Goal: Task Accomplishment & Management: Manage account settings

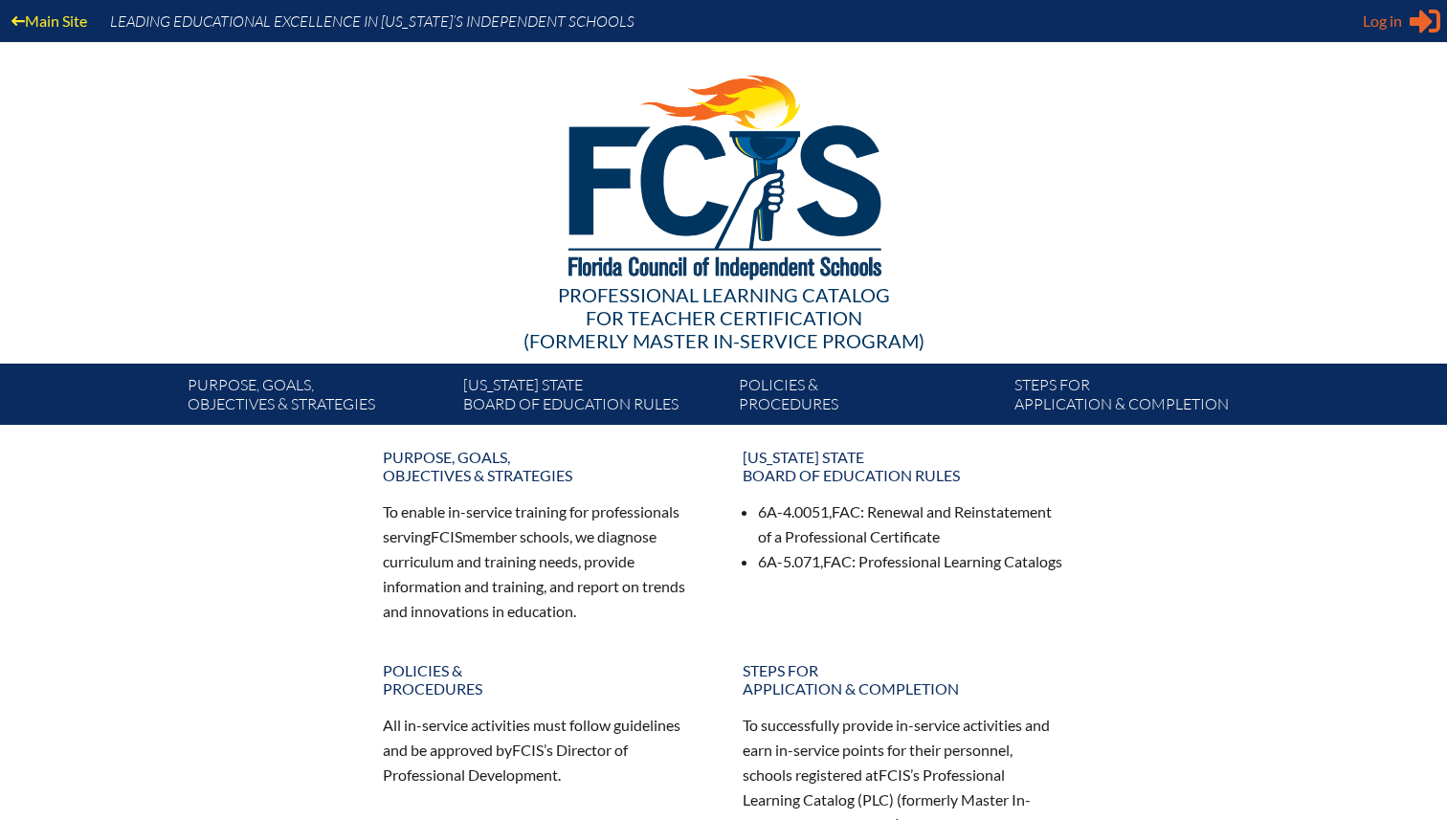
type input "[EMAIL_ADDRESS][DOMAIN_NAME]"
click at [1391, 23] on span "Log in" at bounding box center [1382, 21] width 39 height 23
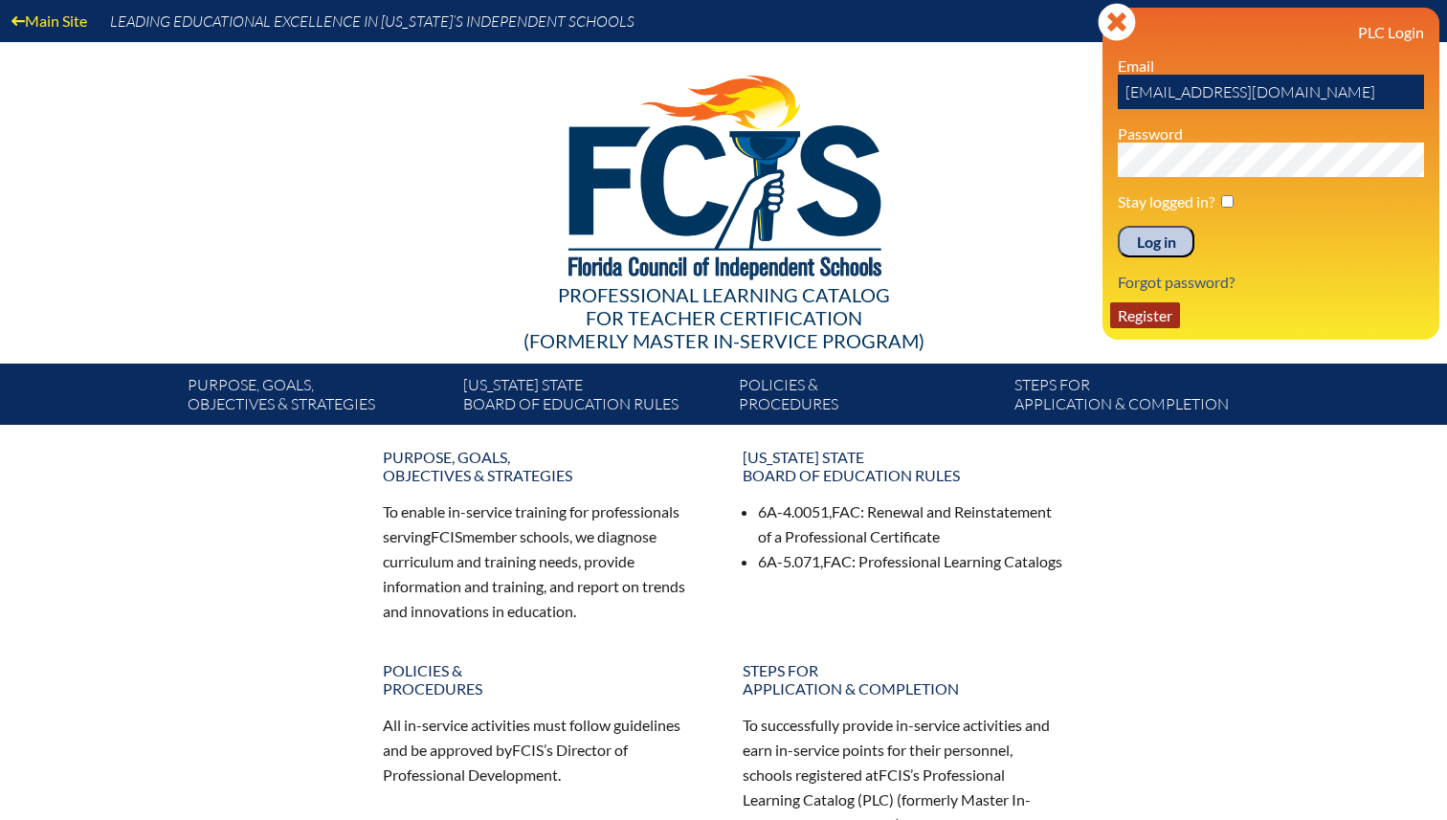
click at [1140, 324] on link "Register" at bounding box center [1145, 315] width 70 height 26
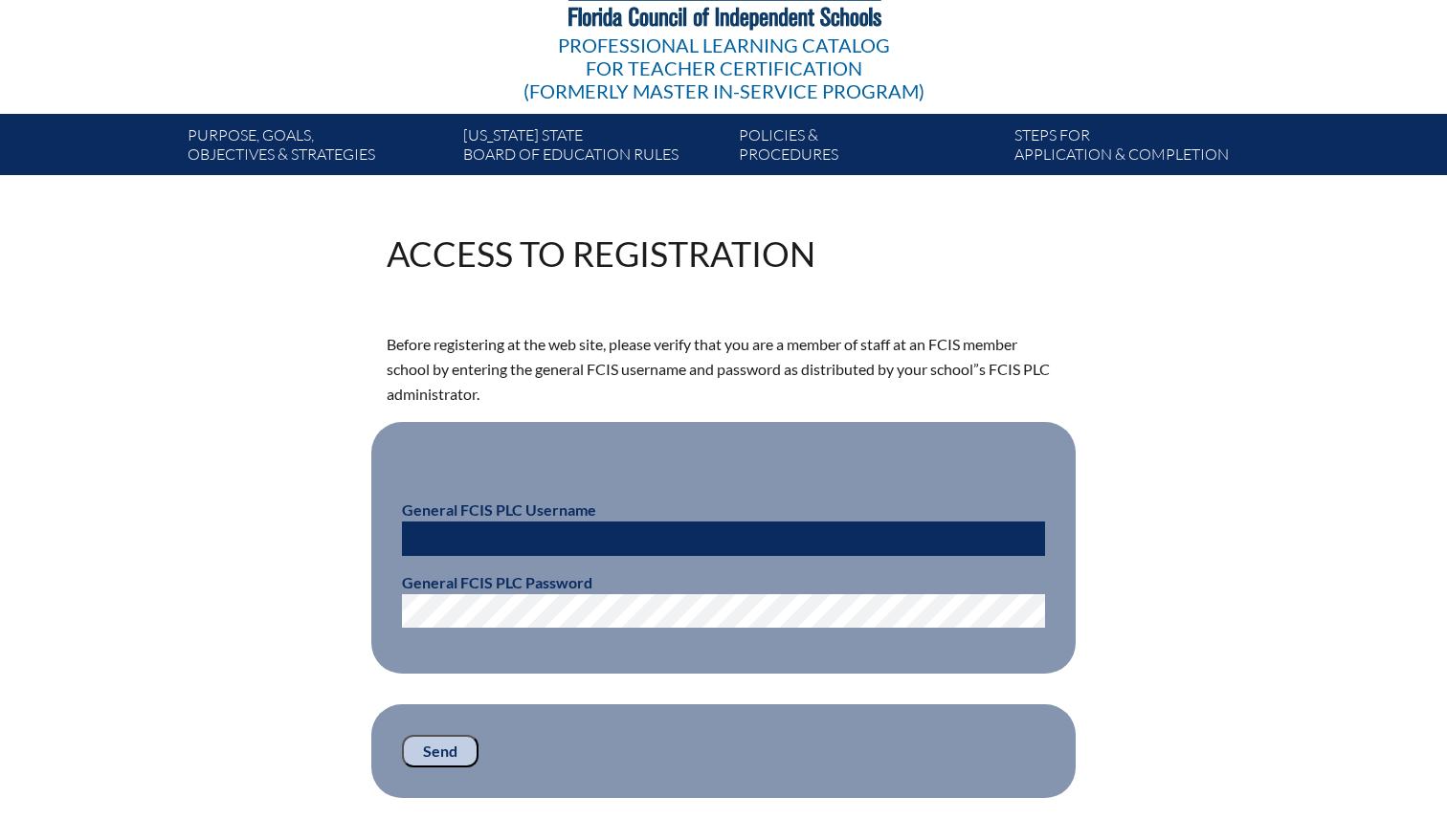
scroll to position [261, 0]
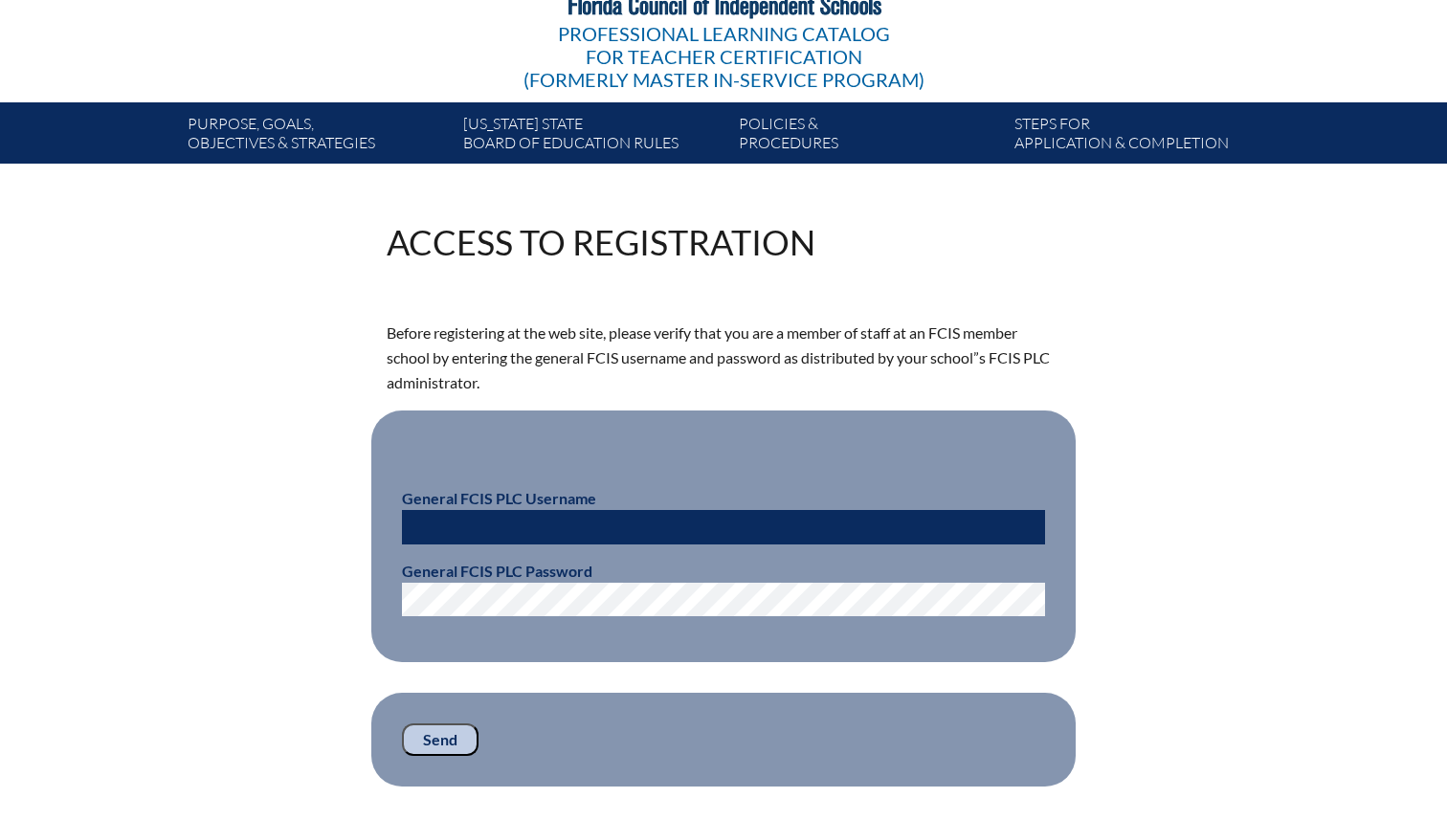
type input "[EMAIL_ADDRESS][DOMAIN_NAME]"
click at [514, 526] on input "loliva@fcis.org" at bounding box center [723, 527] width 643 height 34
drag, startPoint x: 508, startPoint y: 526, endPoint x: 375, endPoint y: 516, distance: 133.5
click at [375, 516] on fieldset "General FCIS PLC Username loliva@fcis.org General FCIS PLC Password" at bounding box center [723, 537] width 704 height 253
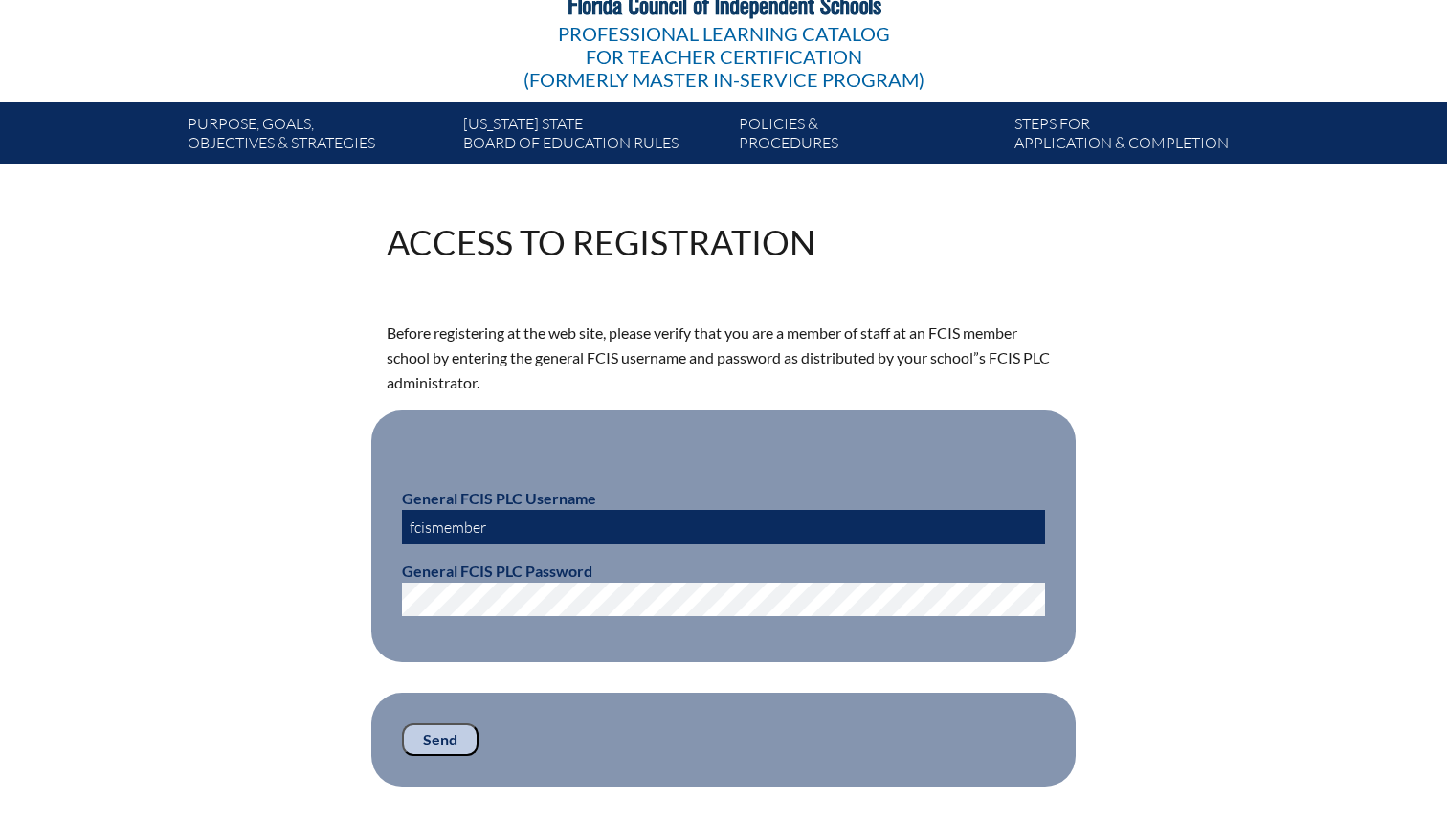
type input "fcismember"
click at [389, 597] on fieldset "General FCIS PLC Username fcismember General FCIS PLC Password" at bounding box center [723, 537] width 704 height 253
click at [346, 644] on div "Access to Registration Before registering at the web site, please verify that y…" at bounding box center [724, 506] width 1076 height 562
click at [447, 736] on input "Send" at bounding box center [440, 740] width 77 height 33
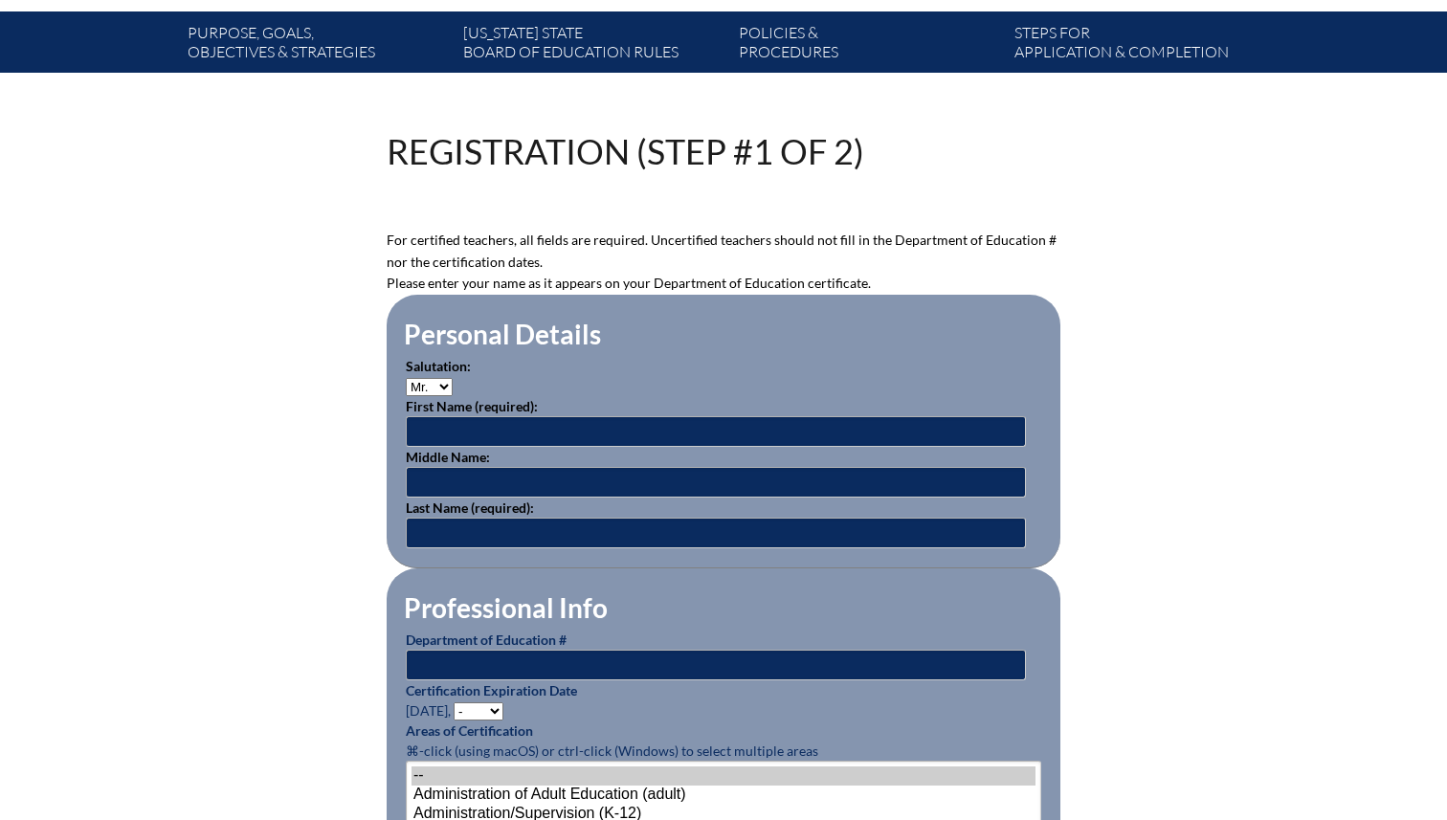
scroll to position [370, 0]
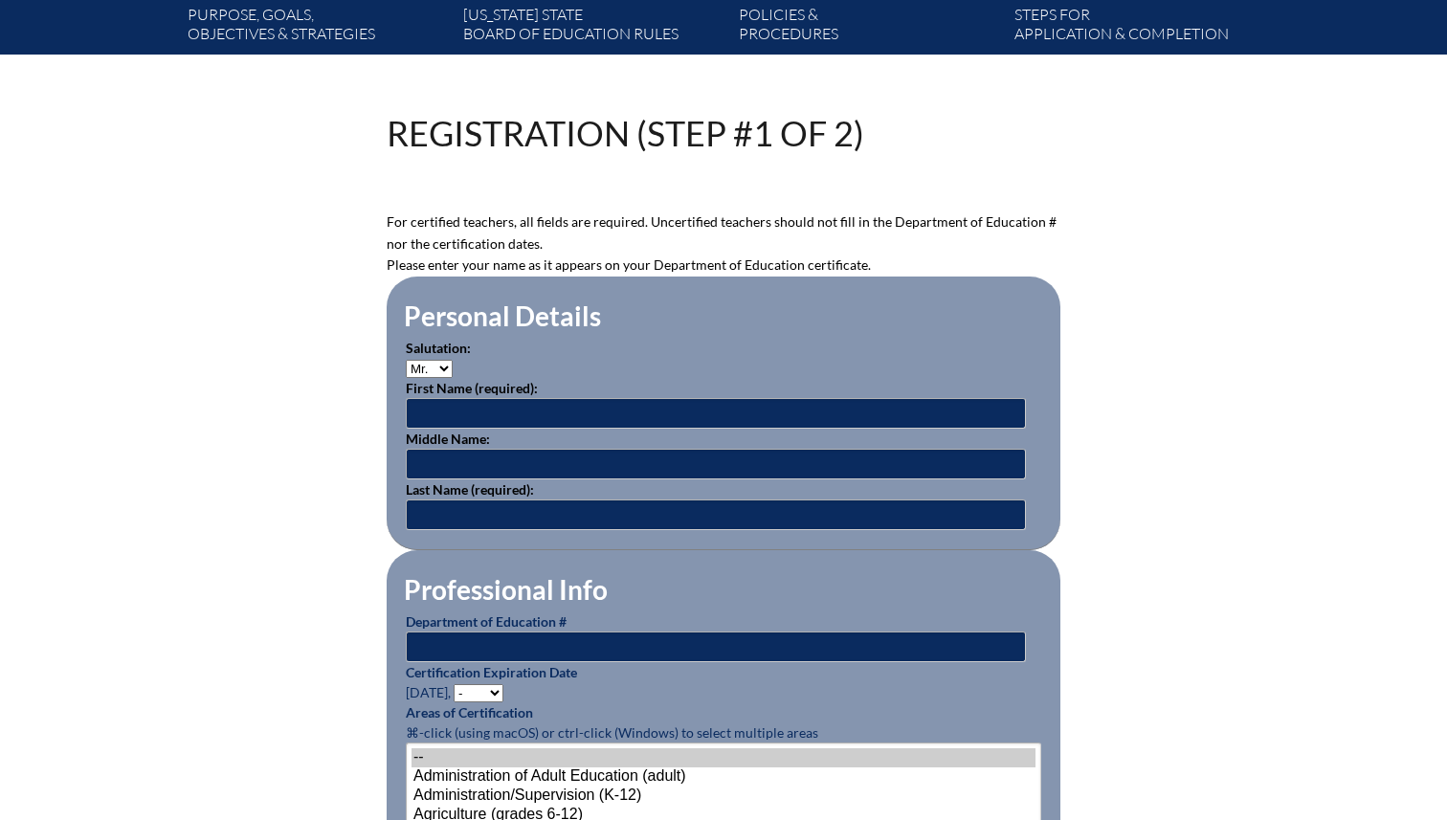
type input "[EMAIL_ADDRESS][DOMAIN_NAME]"
click at [444, 368] on select "Mr. Mrs. Ms. Dr. Rev." at bounding box center [429, 369] width 47 height 18
select select "Ms."
click at [406, 360] on select "Mr. Mrs. Ms. Dr. Rev." at bounding box center [429, 369] width 47 height 18
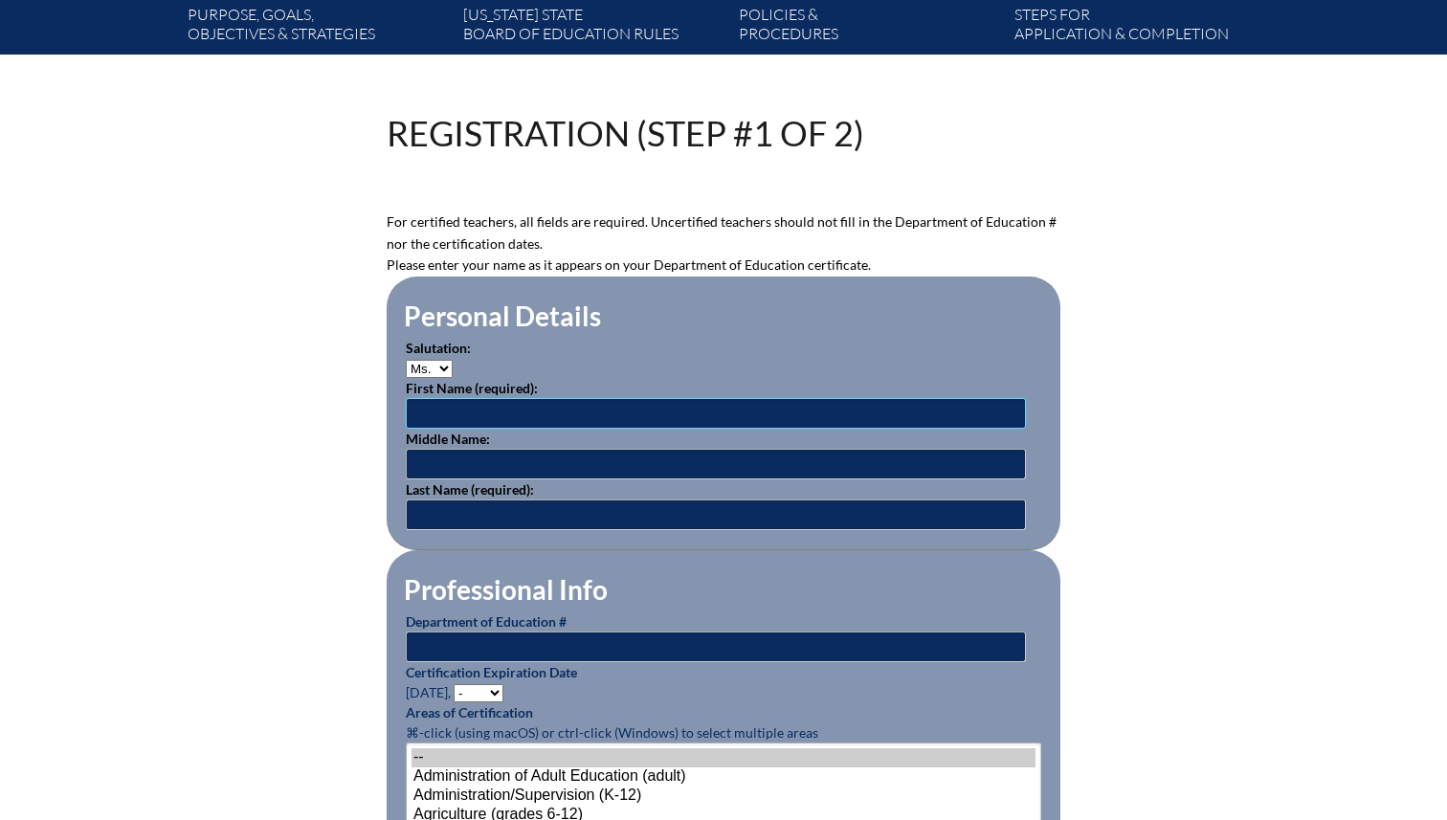
click at [455, 413] on input "text" at bounding box center [716, 413] width 620 height 31
type input "Bethany"
click at [467, 506] on input "text" at bounding box center [716, 515] width 620 height 31
type input "Gittings"
click at [439, 644] on input "text" at bounding box center [716, 647] width 620 height 31
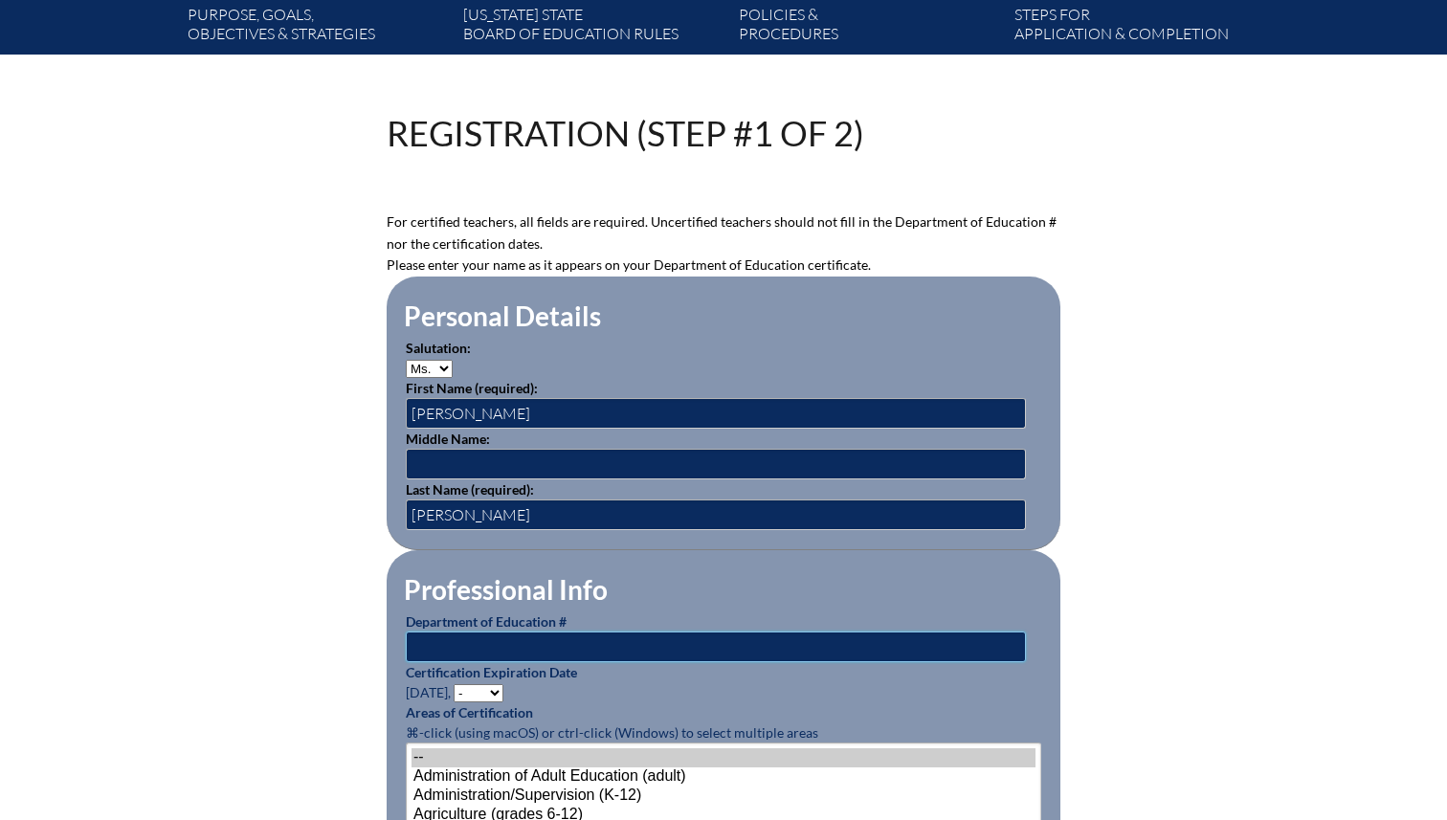
paste input "1131317"
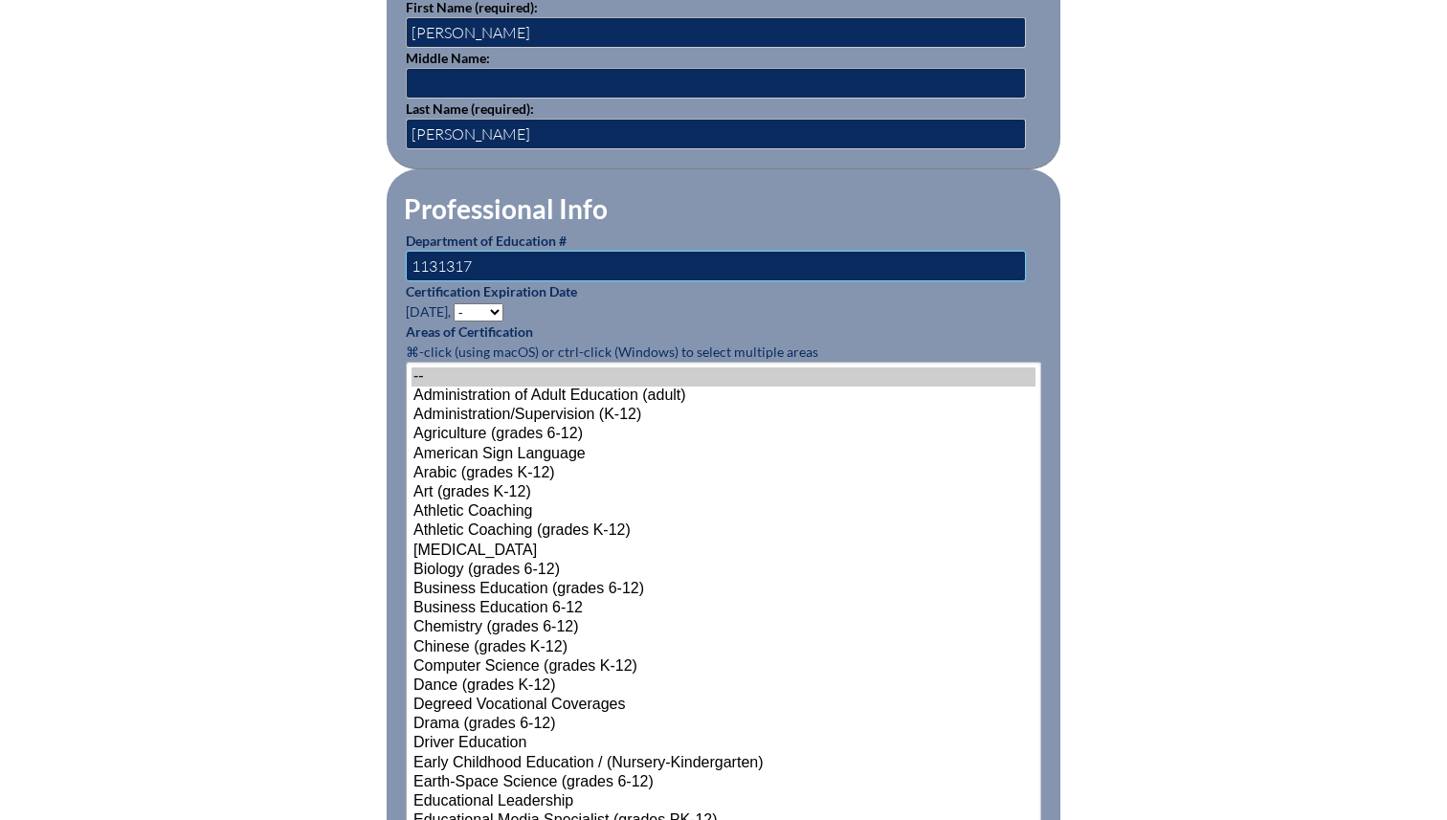
scroll to position [752, 0]
type input "1131317"
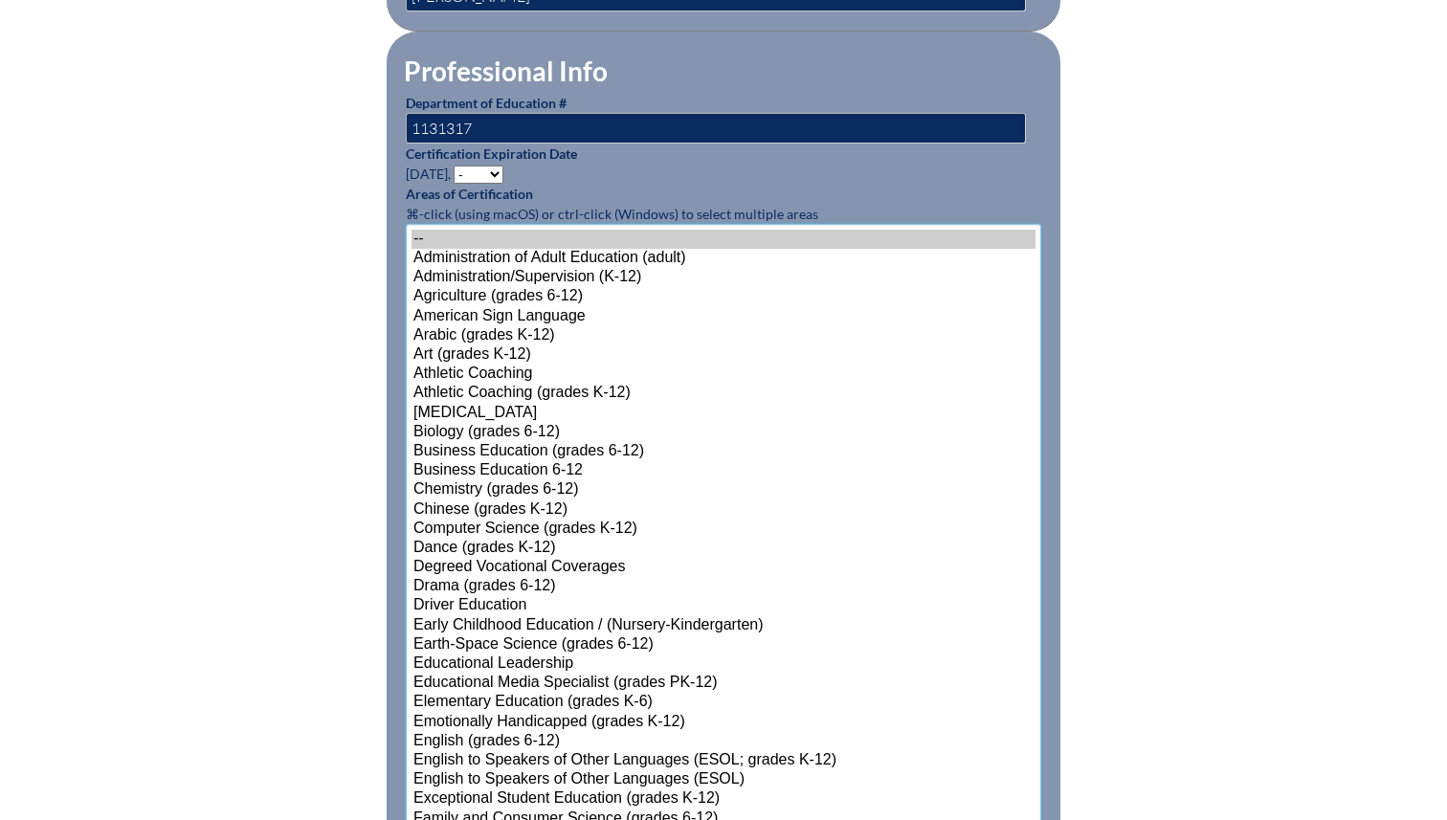
scroll to position [1111, 0]
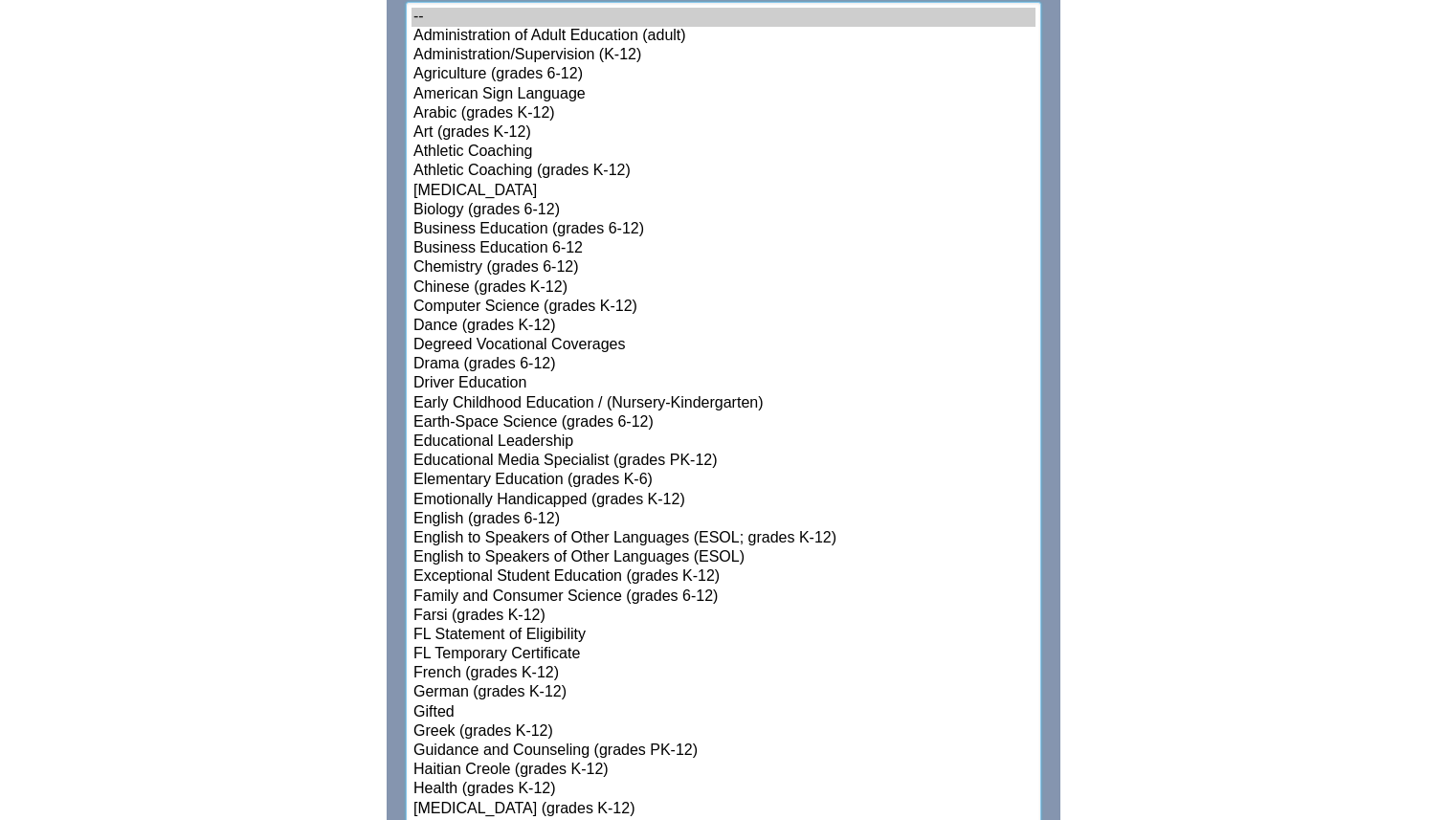
click at [471, 700] on select"]"] "-- Administration of Adult Education (adult) Administration/Supervision (K-12) …" at bounding box center [724, 810] width 636 height 1616
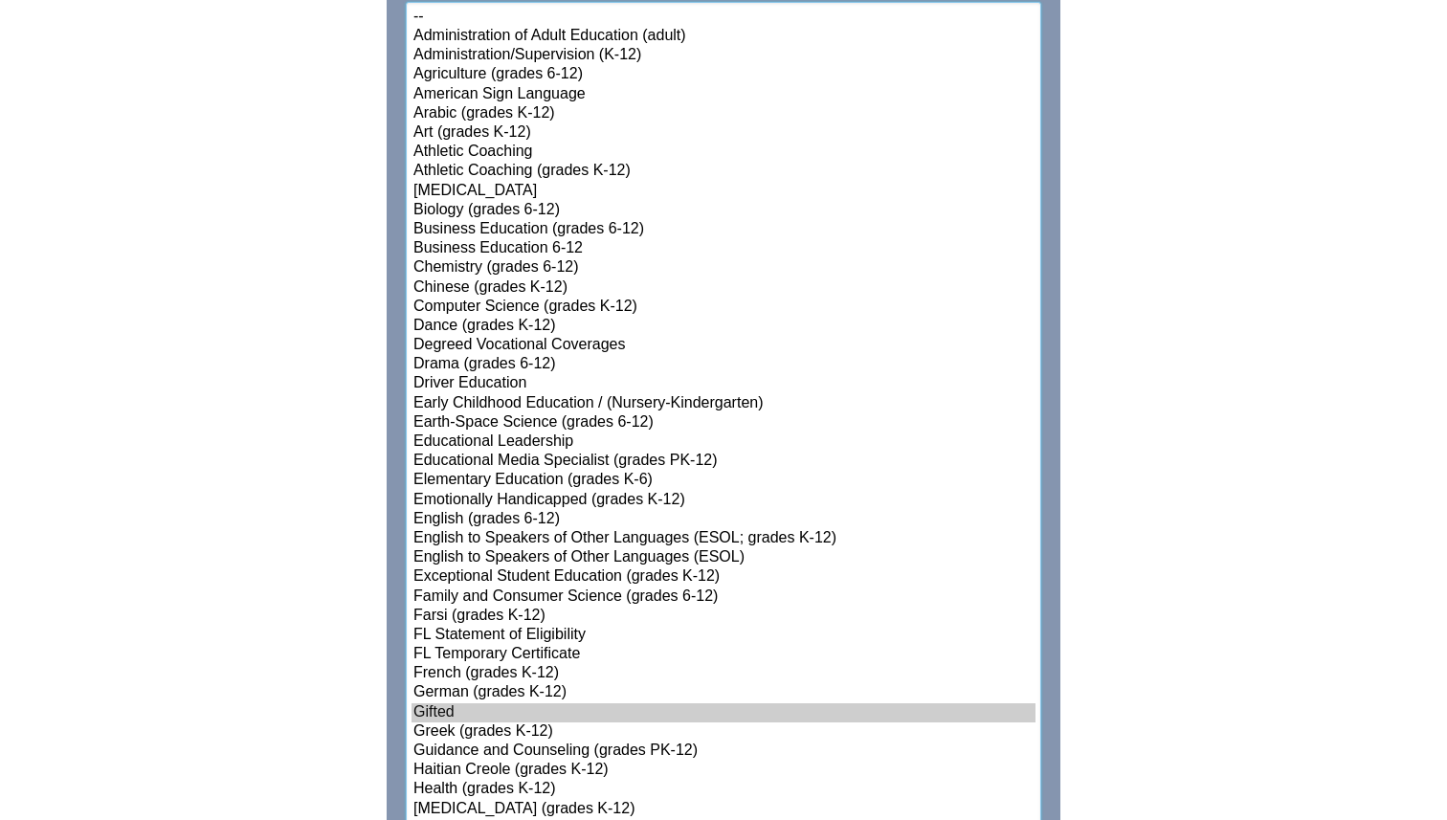
click at [458, 475] on option "Elementary Education (grades K-6)" at bounding box center [724, 480] width 624 height 19
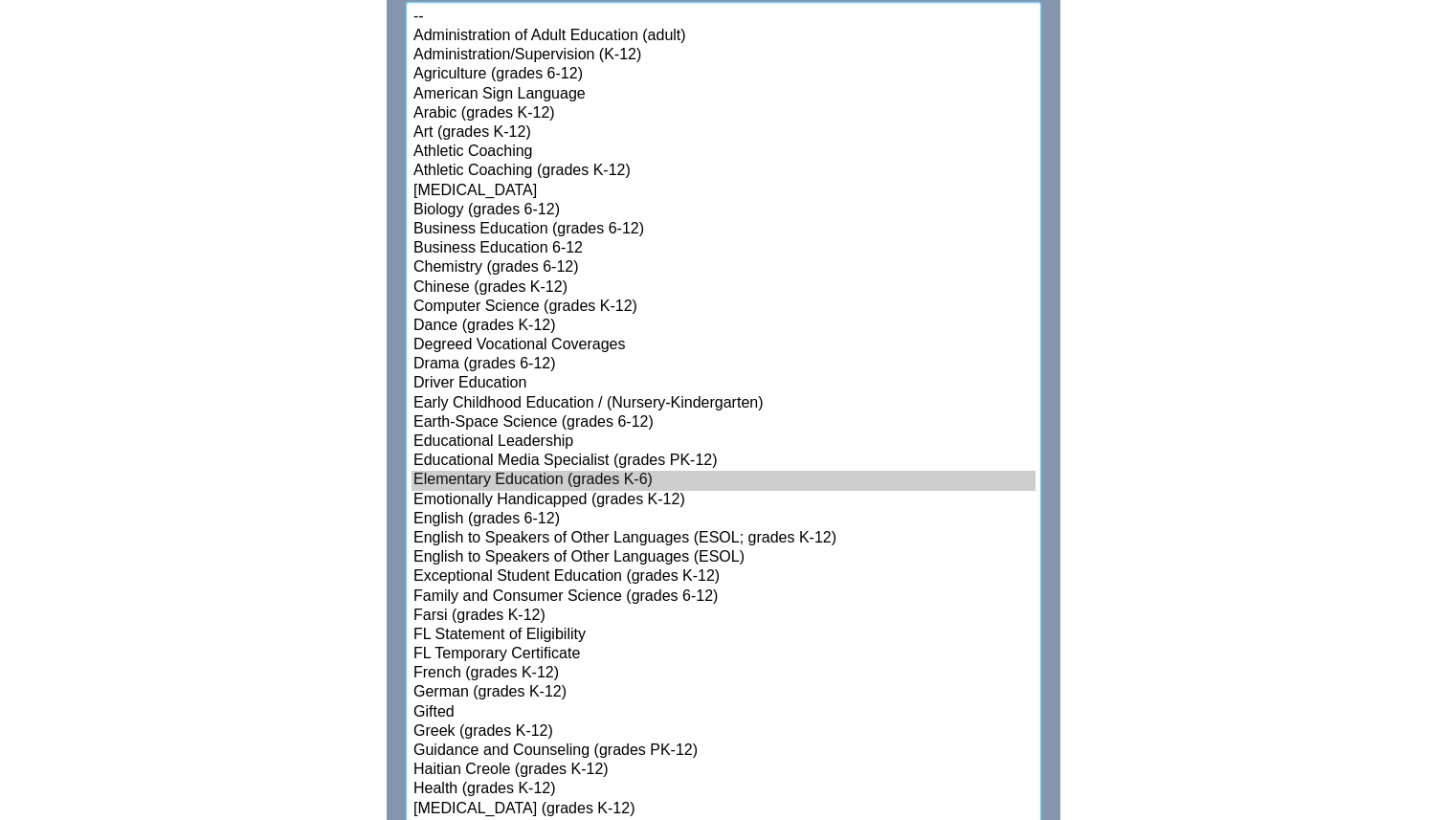
select select"]"] "15131"
click at [459, 538] on option "English to Speakers of Other Languages (ESOL; grades K-12)" at bounding box center [724, 538] width 624 height 19
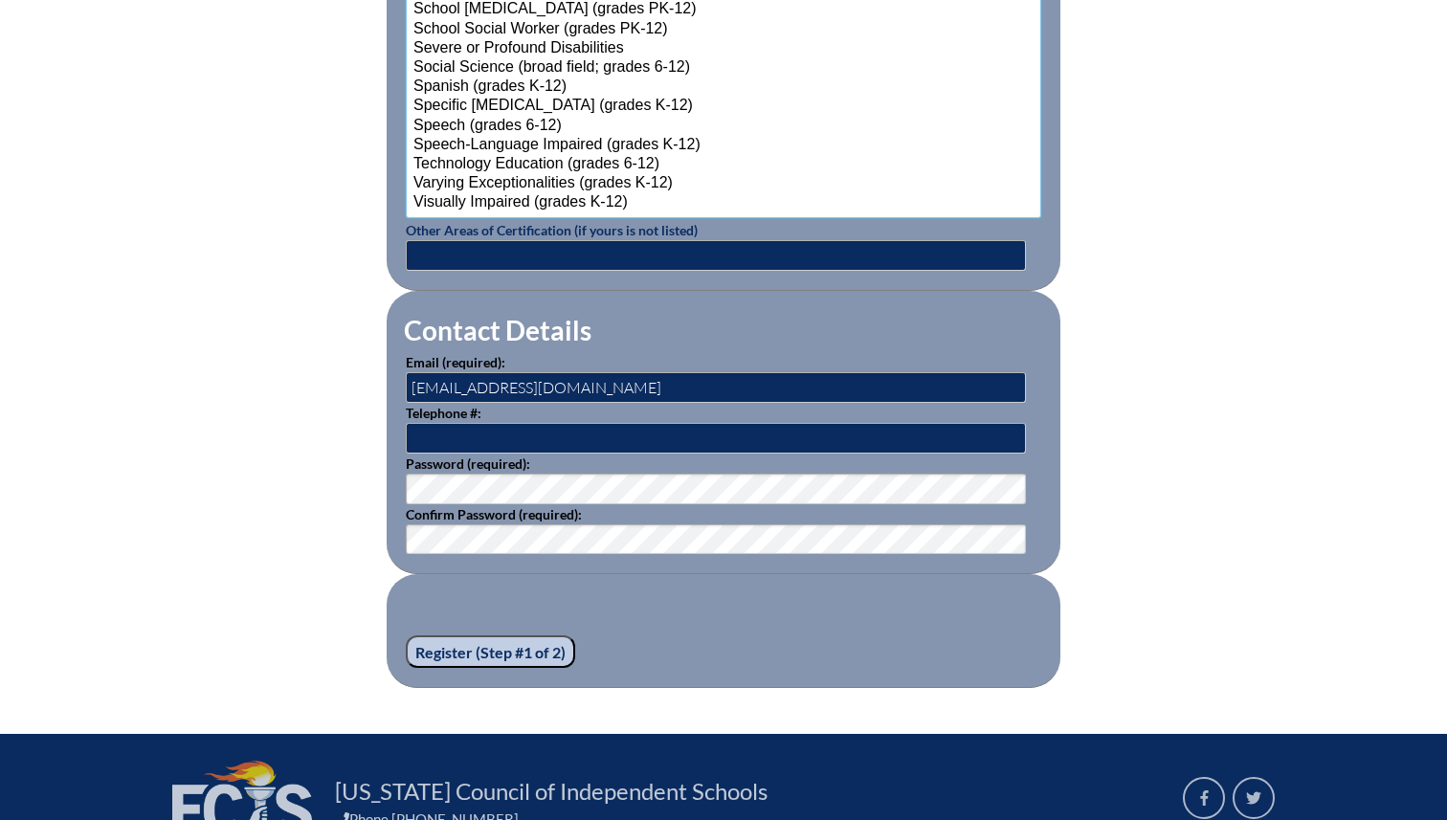
scroll to position [2514, 0]
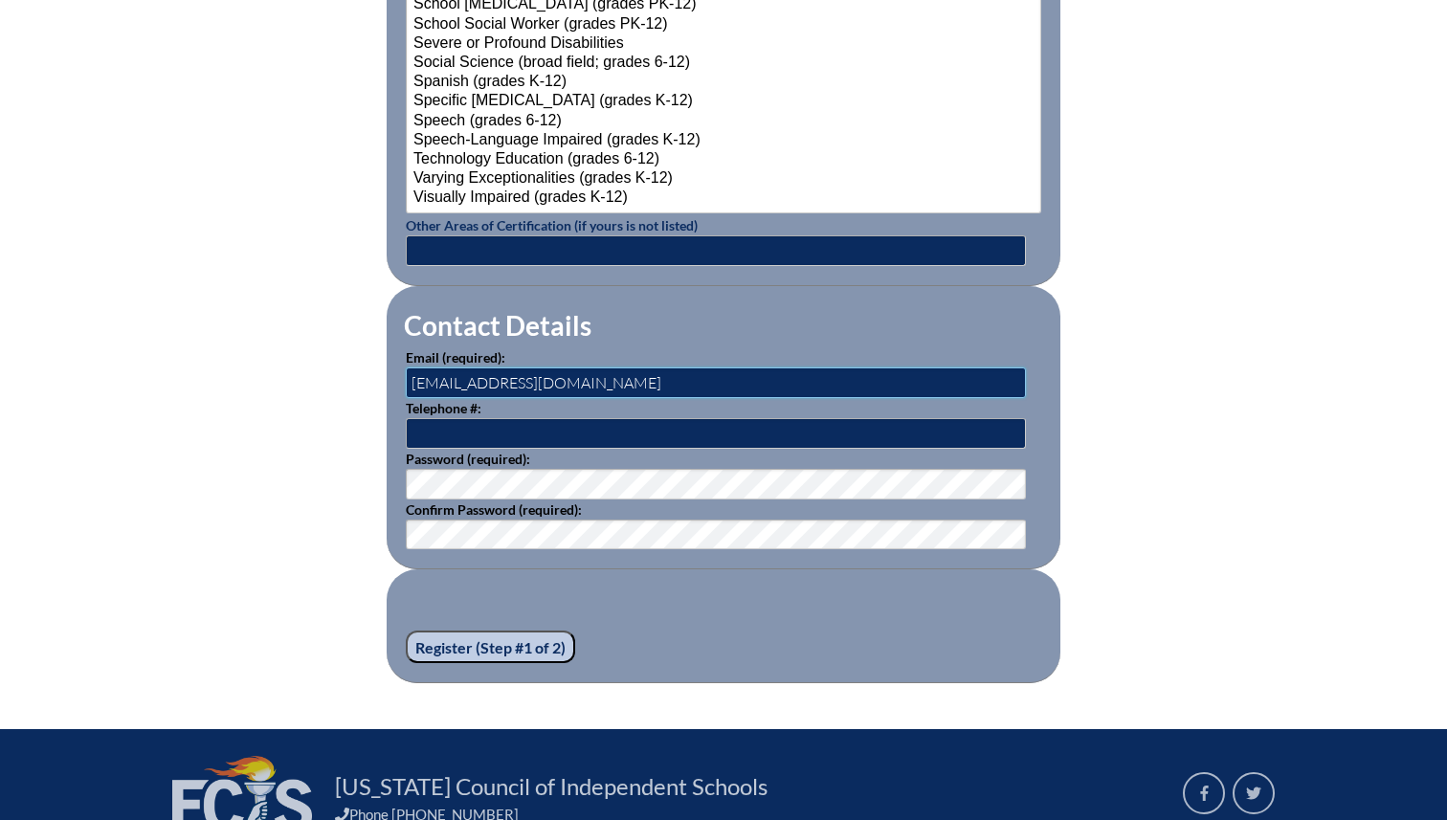
click at [518, 377] on input "loliva@fcis.org" at bounding box center [716, 383] width 620 height 31
drag, startPoint x: 518, startPoint y: 377, endPoint x: 384, endPoint y: 364, distance: 134.7
type input "[EMAIL_ADDRESS][DOMAIN_NAME]"
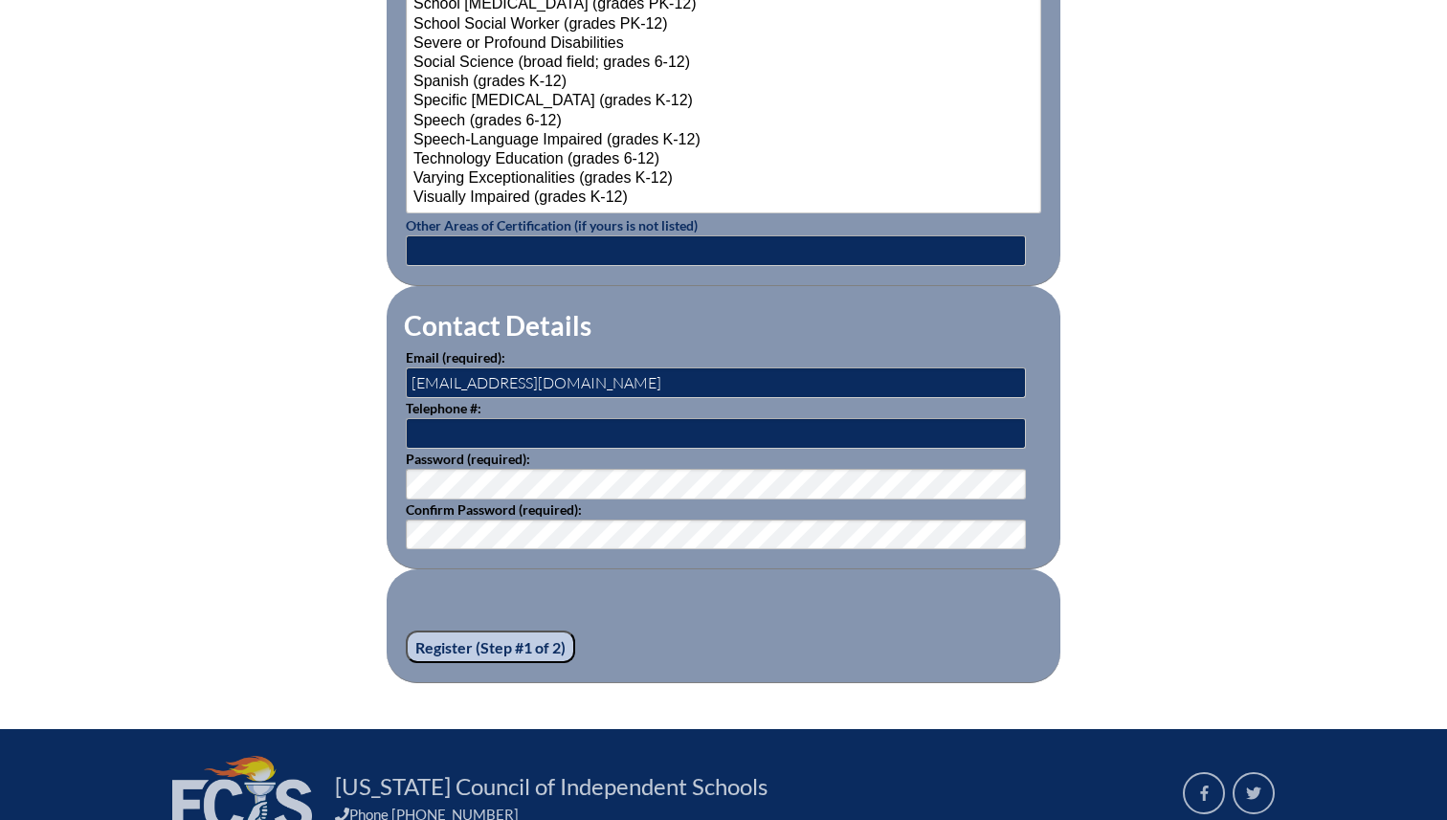
click at [490, 650] on input "Register (Step #1 of 2)" at bounding box center [490, 647] width 169 height 33
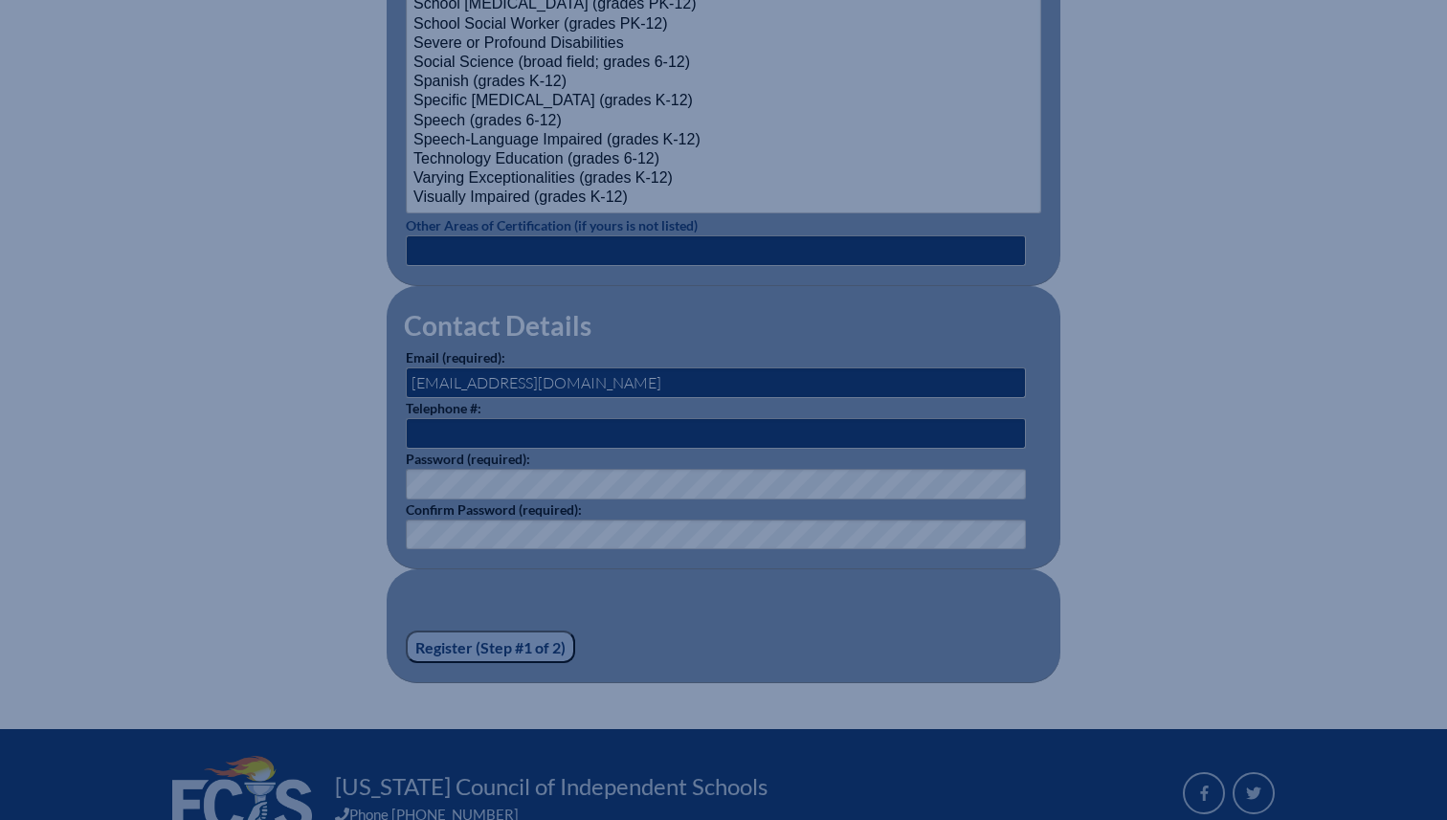
click at [475, 650] on input "Register (Step #1 of 2)" at bounding box center [490, 647] width 169 height 33
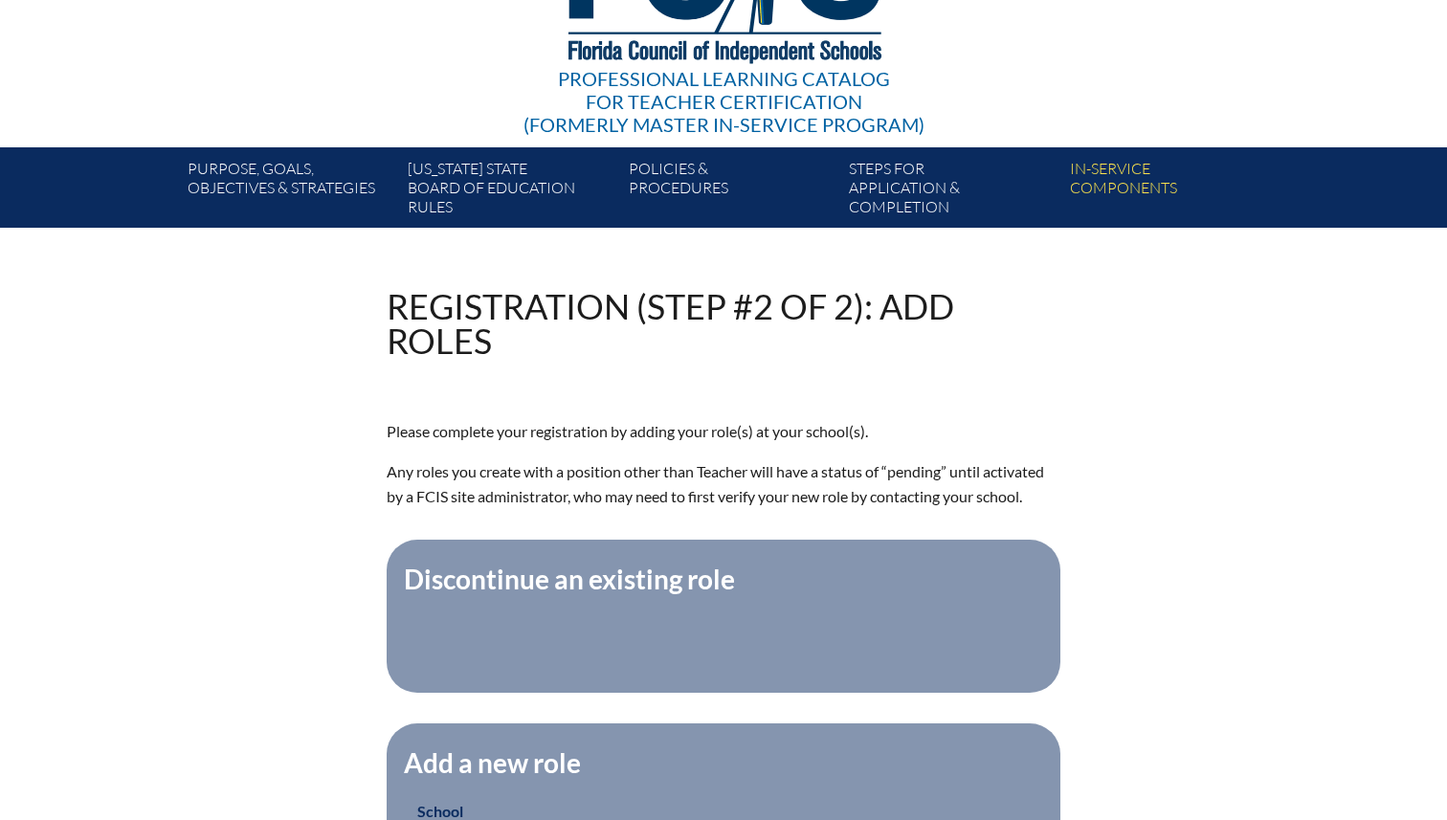
scroll to position [208, 0]
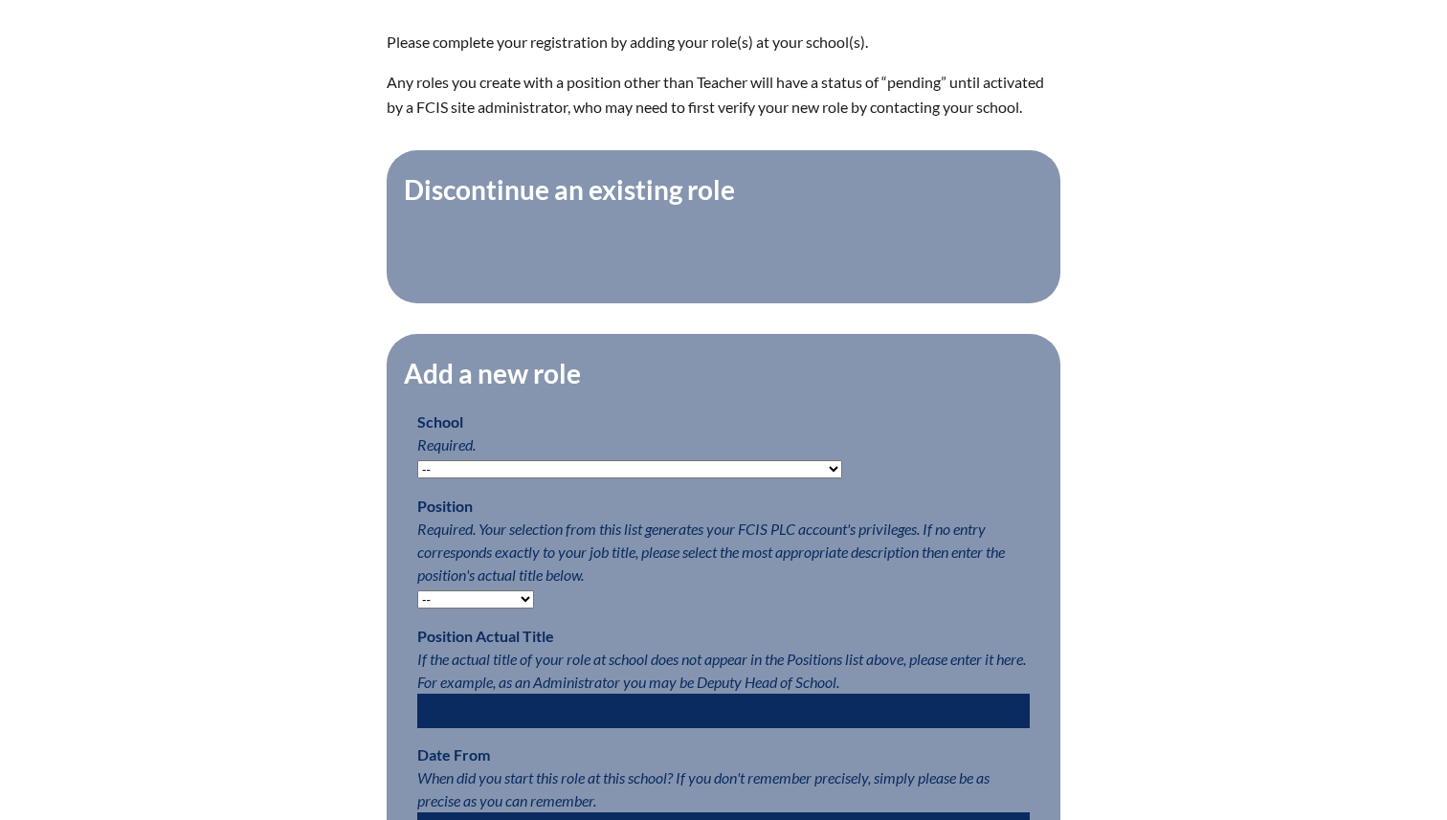
scroll to position [632, 0]
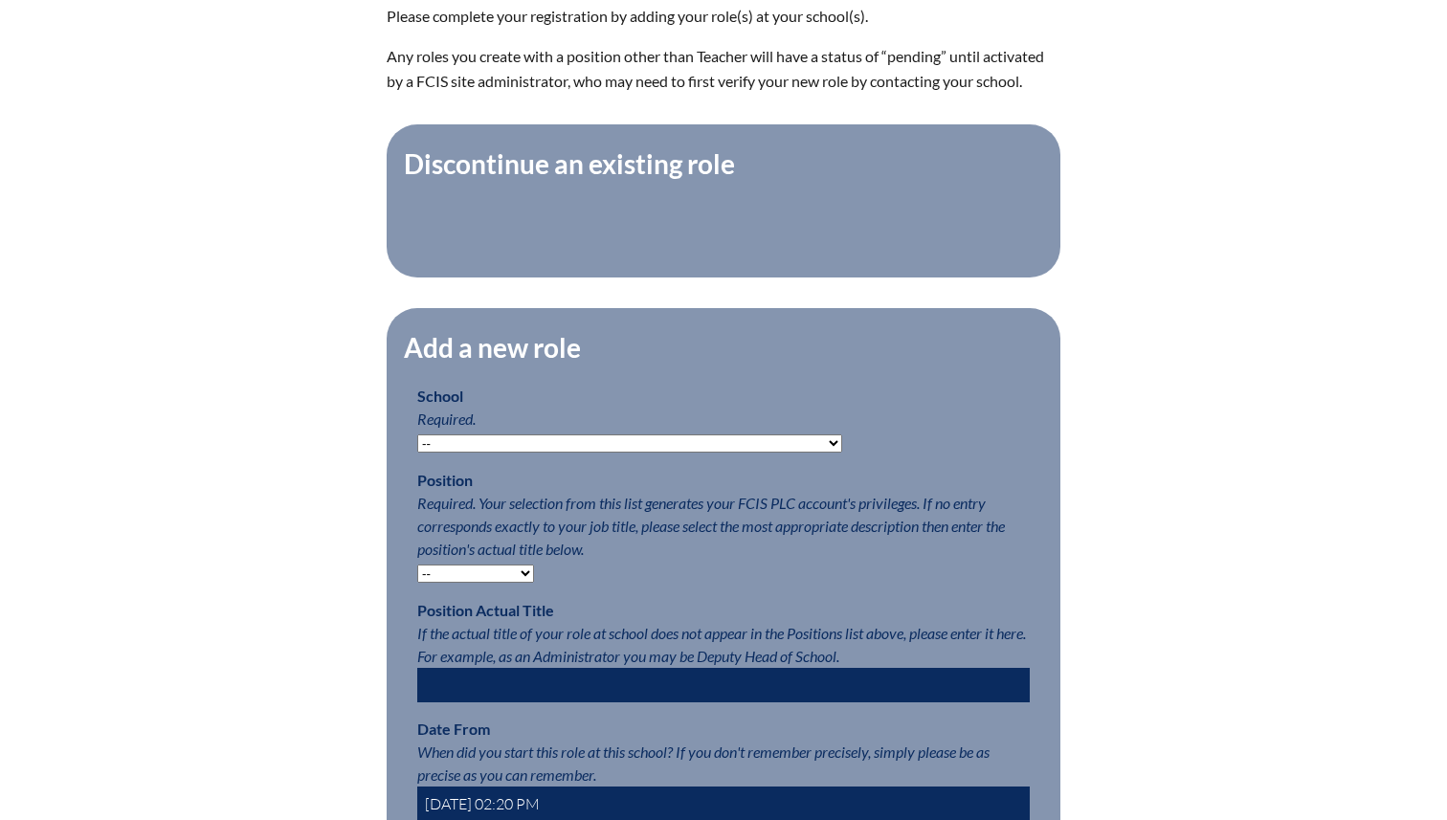
click at [480, 436] on select "-- Autism Inspired Academy Academy at Ocean Reef Academy at the Lakes Academy P…" at bounding box center [629, 444] width 425 height 18
select select "20341"
click at [417, 435] on select "-- Autism Inspired Academy Academy at Ocean Reef Academy at the Lakes Academy P…" at bounding box center [629, 444] width 425 height 18
click at [487, 571] on select "-- Teacher PLC Coordinator Head of School Administrator" at bounding box center [475, 574] width 117 height 18
select select "15563"
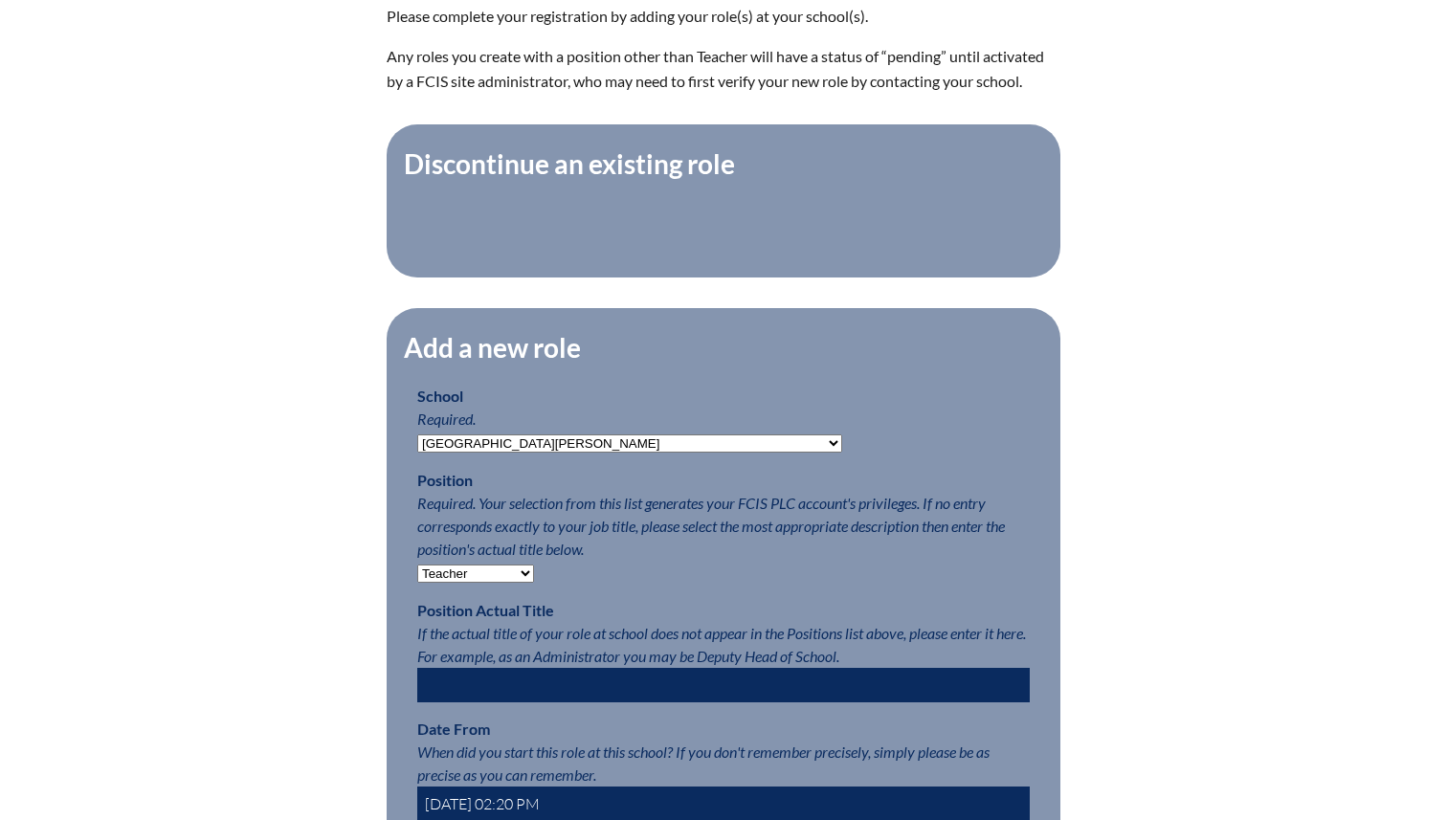
click at [417, 565] on select "-- Teacher PLC Coordinator Head of School Administrator" at bounding box center [475, 574] width 117 height 18
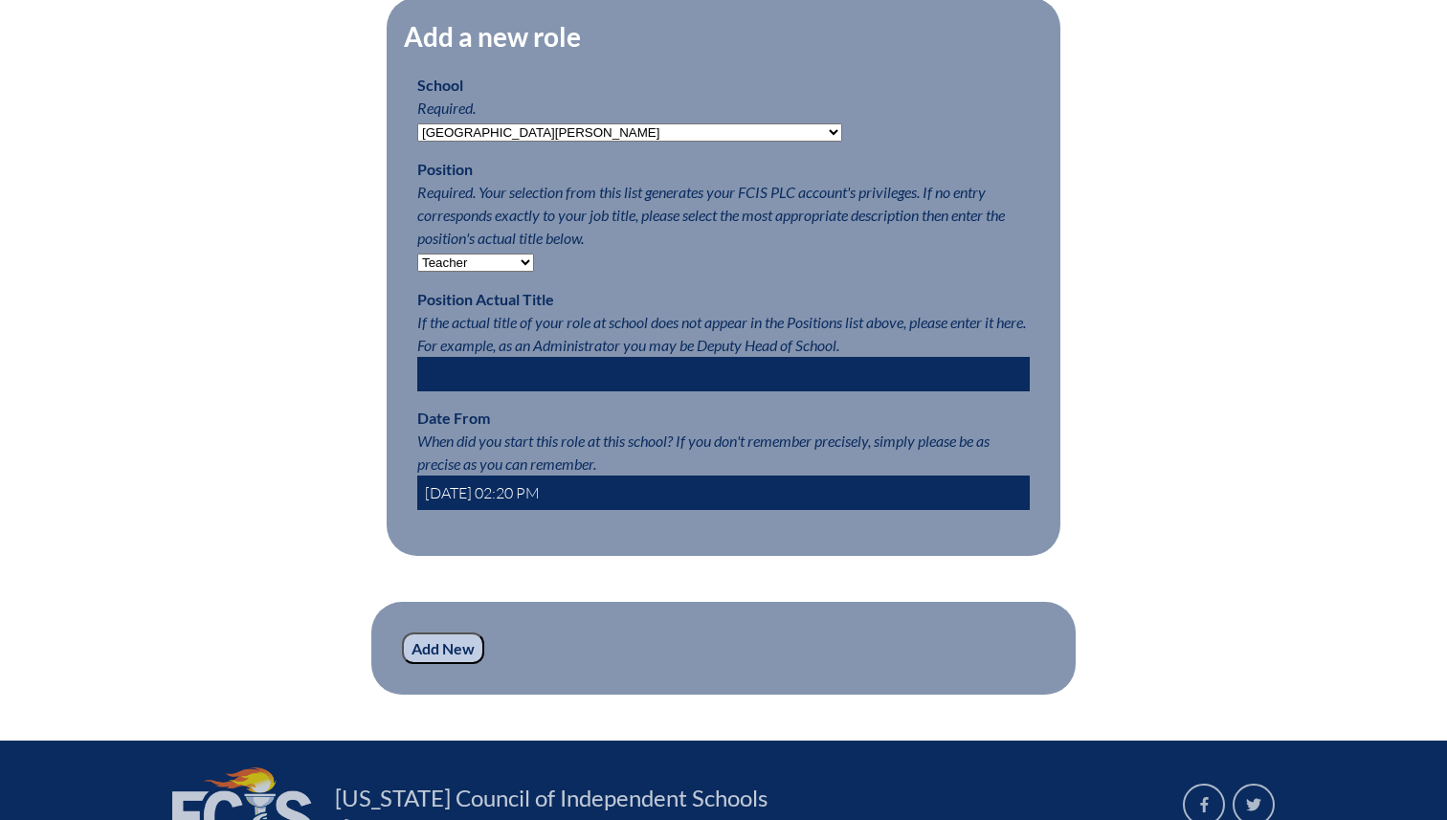
scroll to position [941, 0]
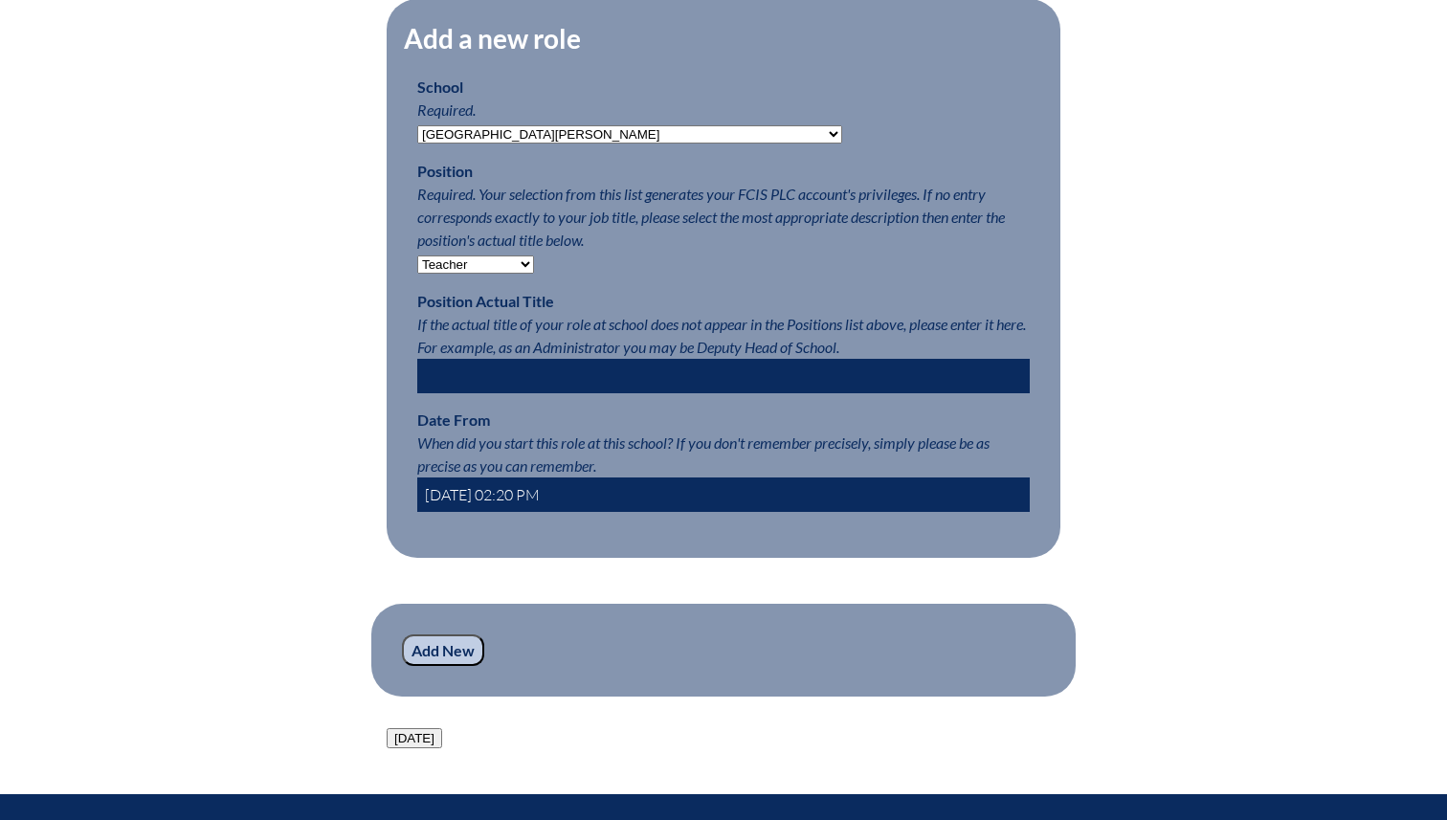
click at [621, 490] on input "2025-10-08 02:20 PM" at bounding box center [723, 495] width 613 height 34
drag, startPoint x: 621, startPoint y: 490, endPoint x: 384, endPoint y: 483, distance: 237.5
click at [384, 483] on div "Registration (Step #2 of 2): Add Roles Please complete your registration by add…" at bounding box center [724, 157] width 1076 height 1184
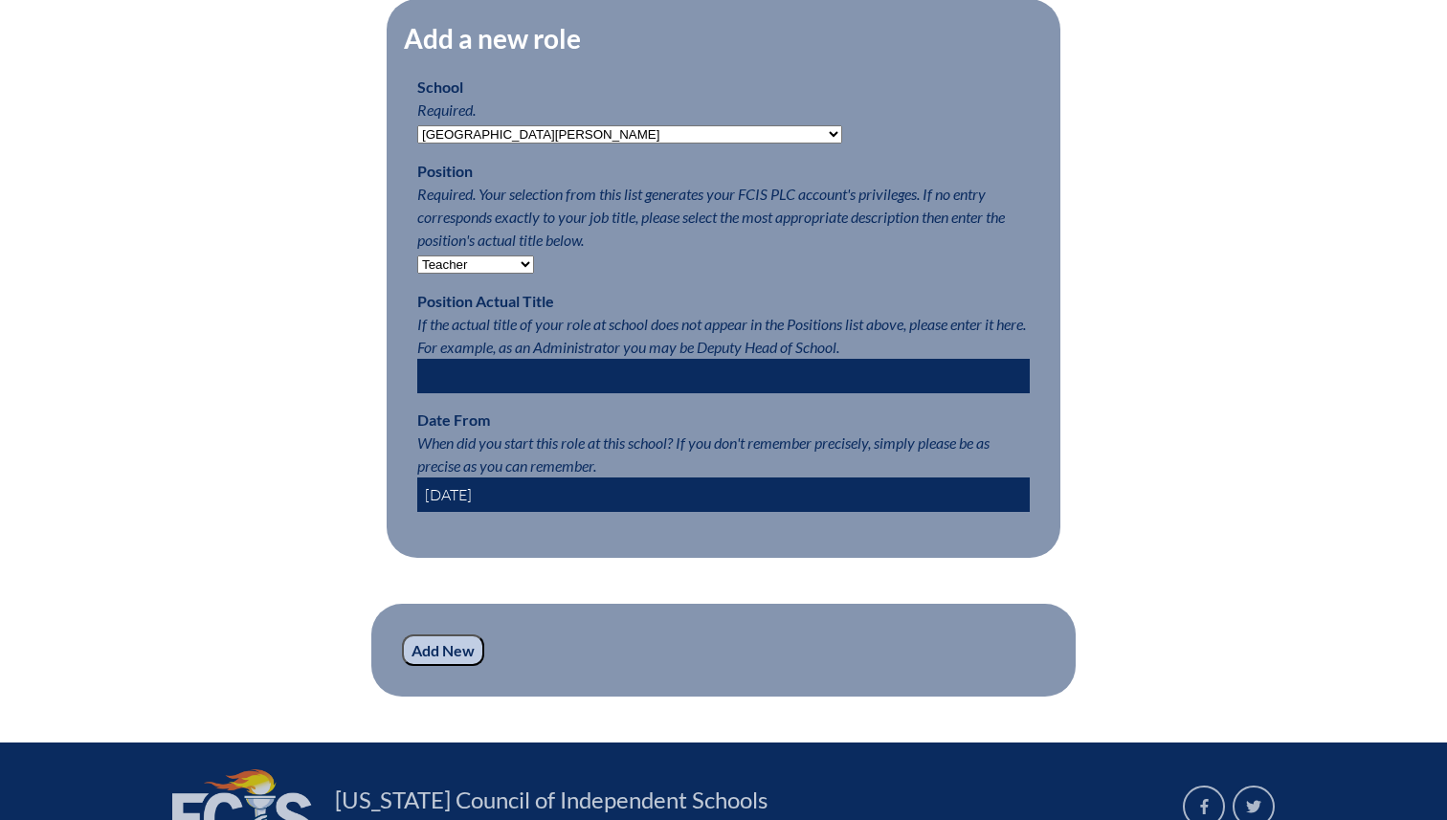
type input "07/01/2025"
click at [574, 586] on div "Add a new role School Required. -- Autism Inspired Academy Academy at Ocean Ree…" at bounding box center [724, 341] width 674 height 714
click at [439, 649] on input "Add New" at bounding box center [443, 651] width 82 height 33
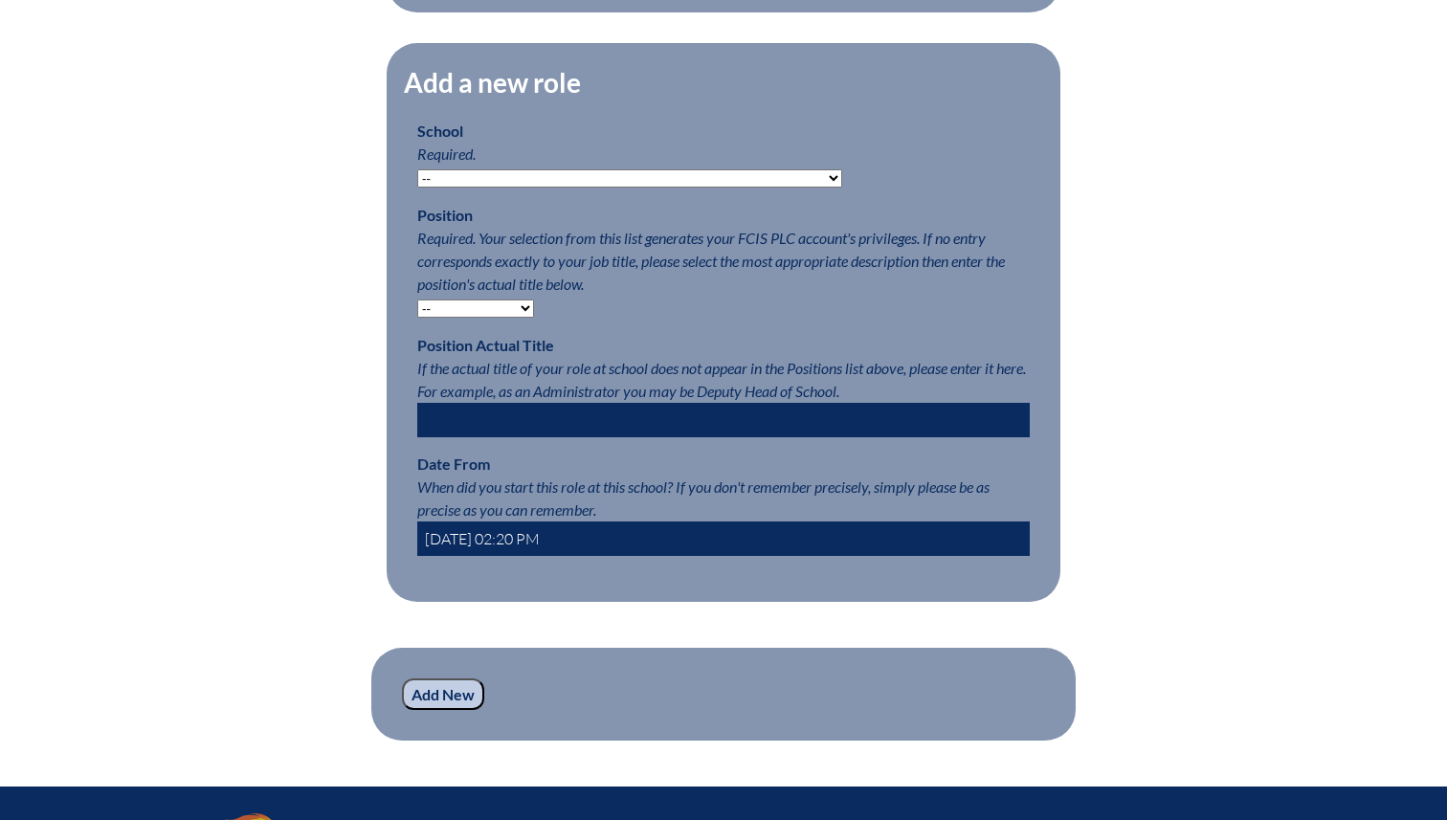
scroll to position [972, 0]
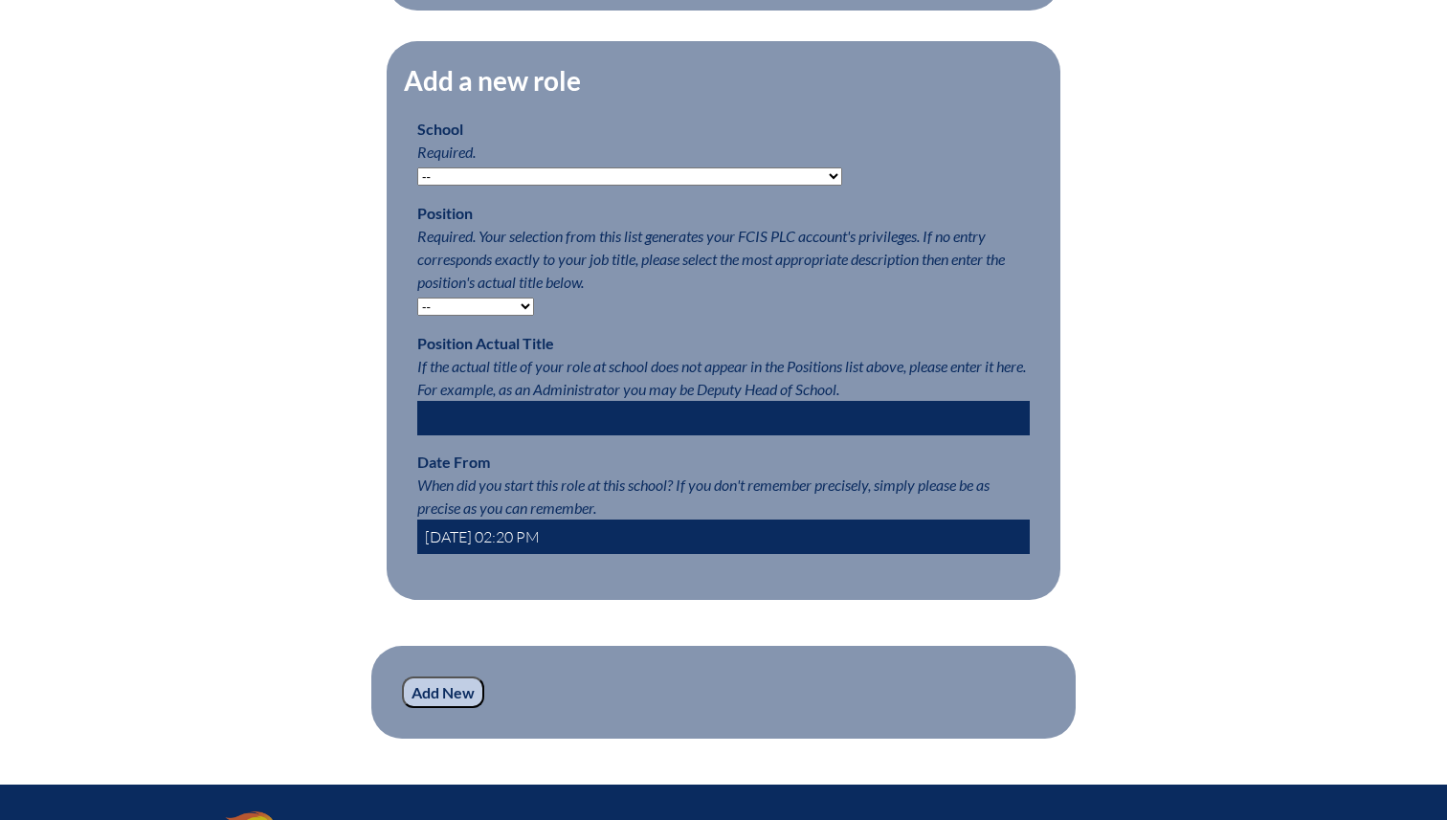
click at [441, 690] on input "Add New" at bounding box center [443, 693] width 82 height 33
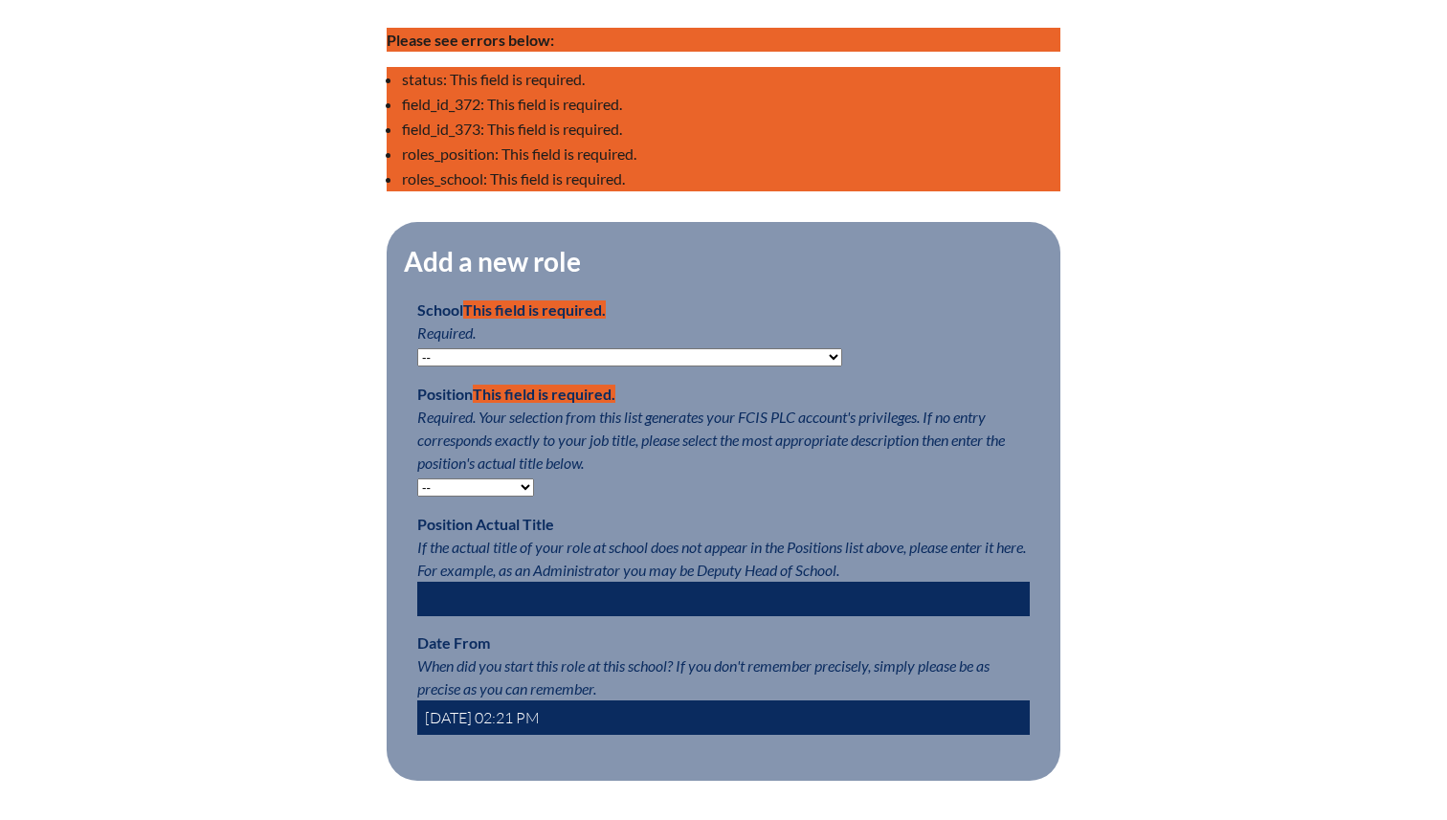
scroll to position [984, 0]
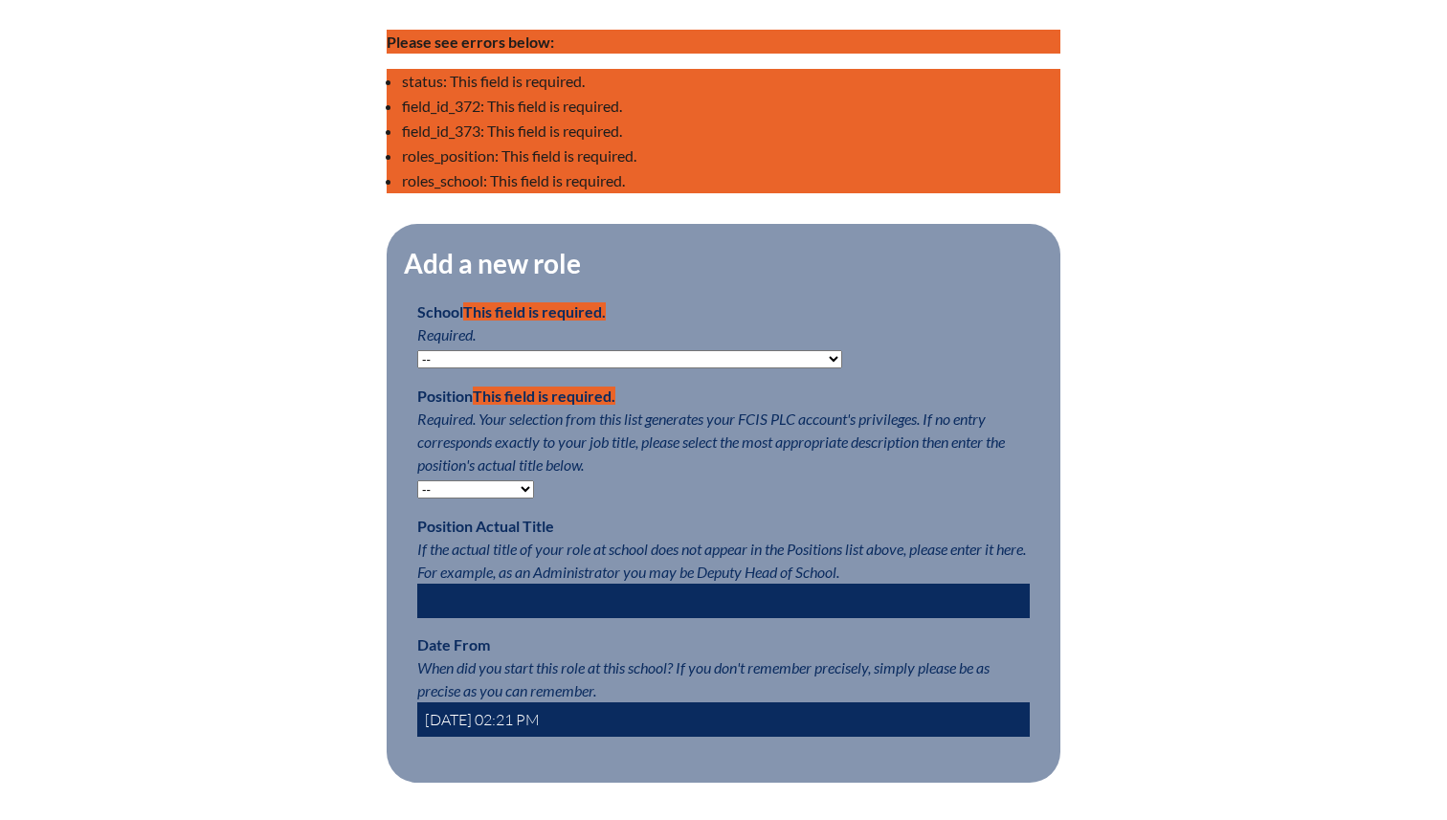
click at [1126, 343] on div "Edit Roles Any roles you create with a position other than Teacher will have a …" at bounding box center [724, 221] width 1076 height 1400
click at [544, 360] on select "-- [MEDICAL_DATA] Inspired Academy Academy at [GEOGRAPHIC_DATA] Academy at the …" at bounding box center [629, 359] width 425 height 18
click at [826, 480] on p "Position This field is required. Required. Your selection from this list genera…" at bounding box center [723, 442] width 613 height 115
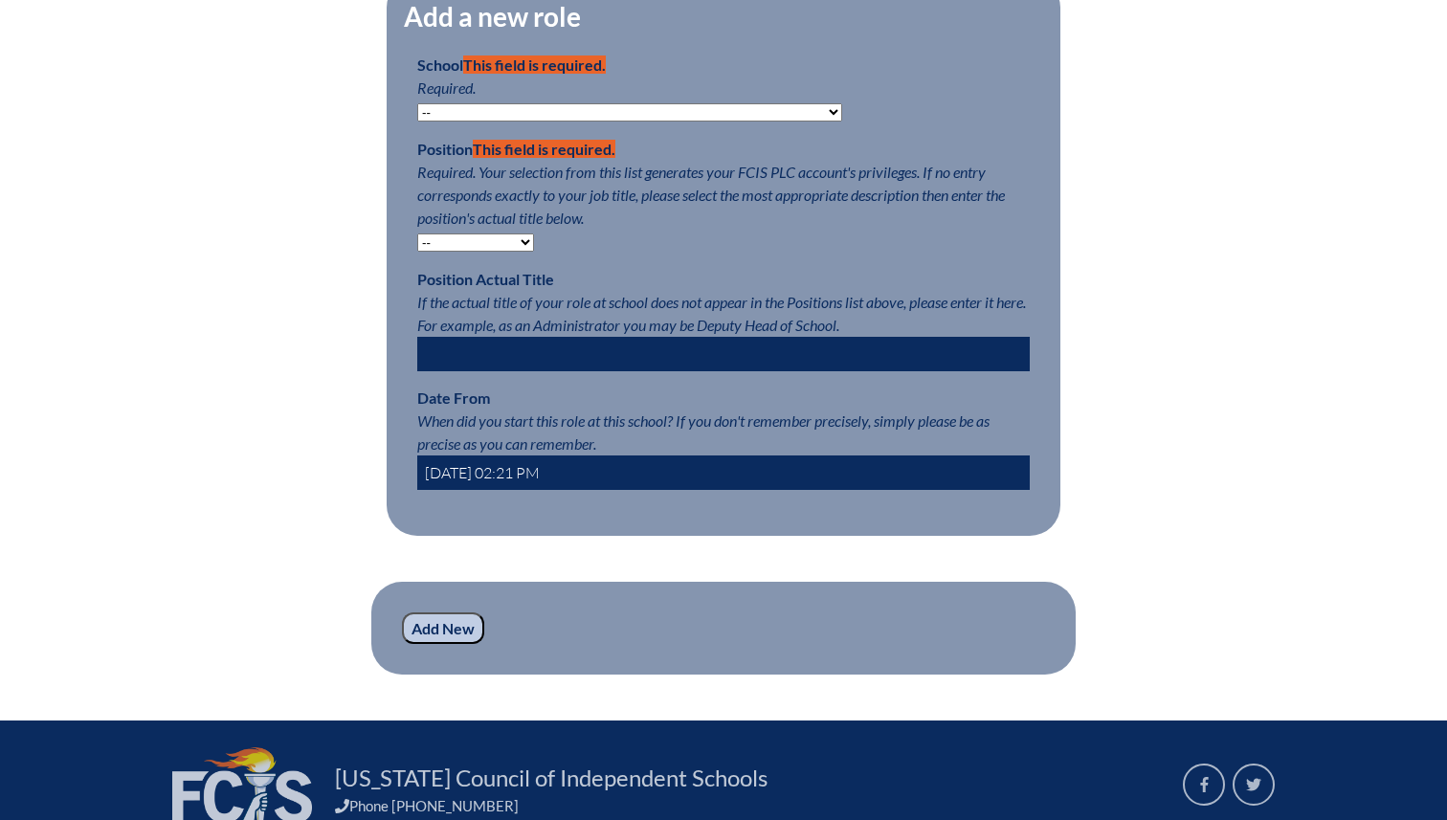
scroll to position [1235, 0]
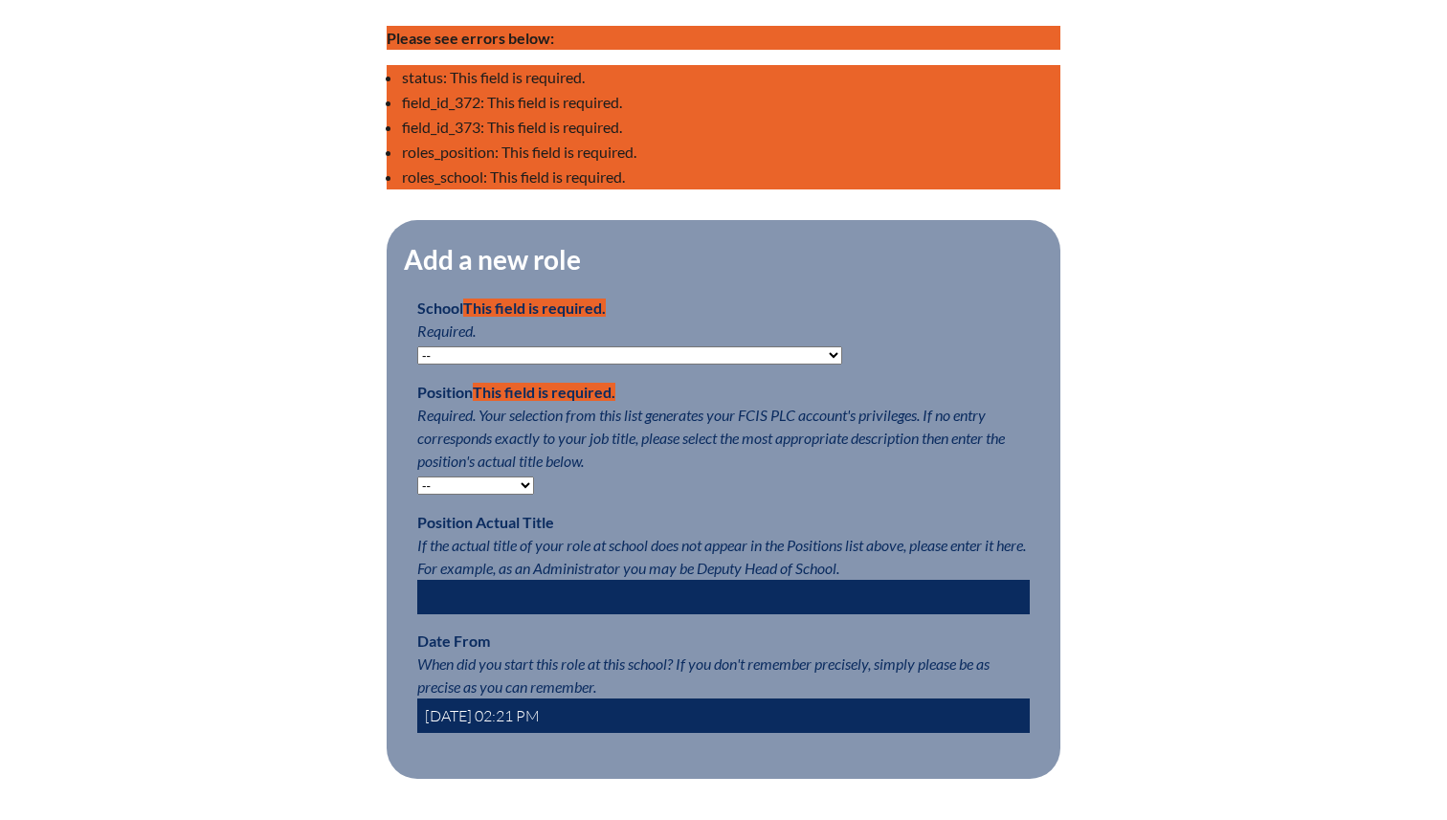
scroll to position [996, 0]
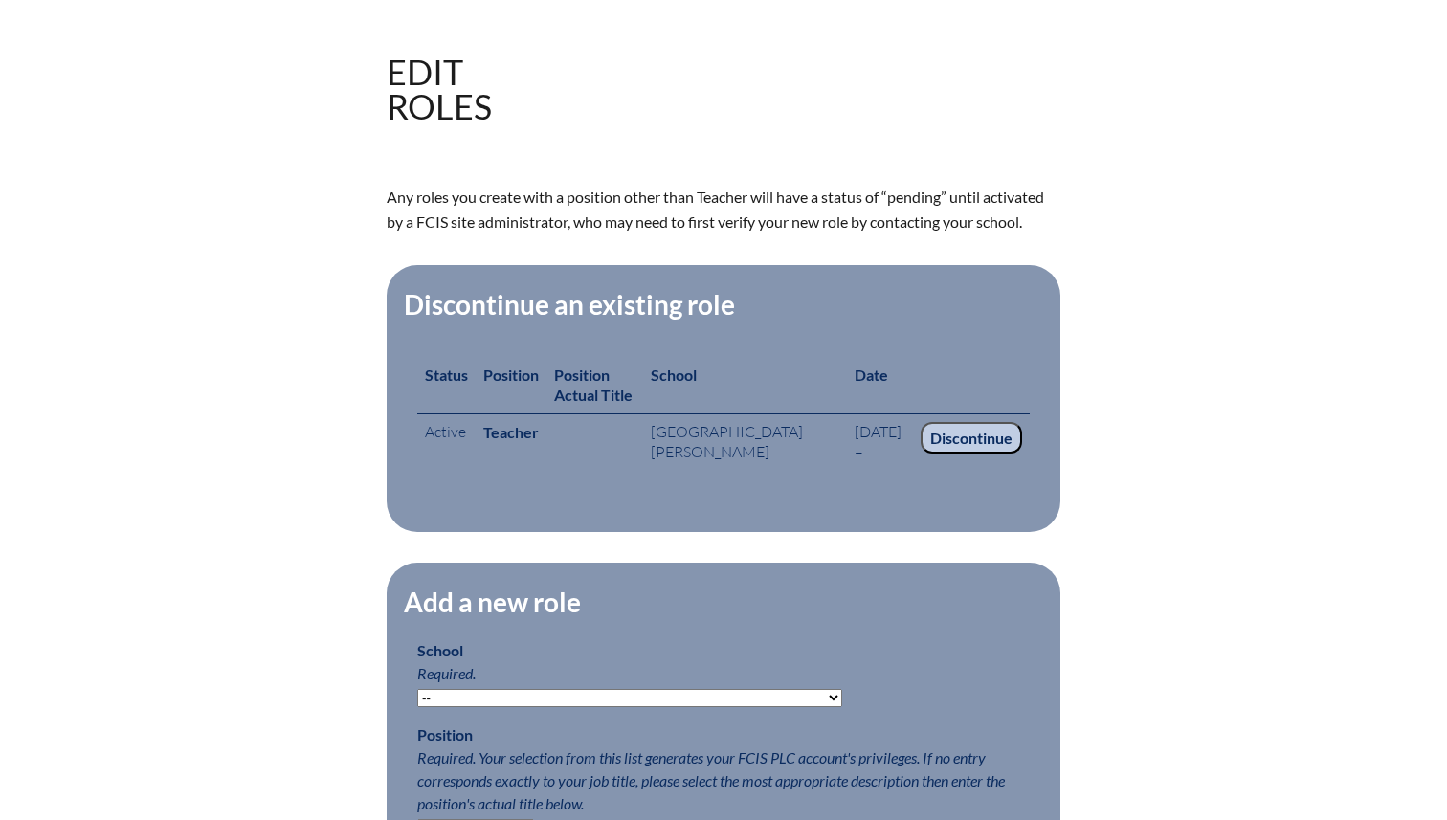
scroll to position [502, 0]
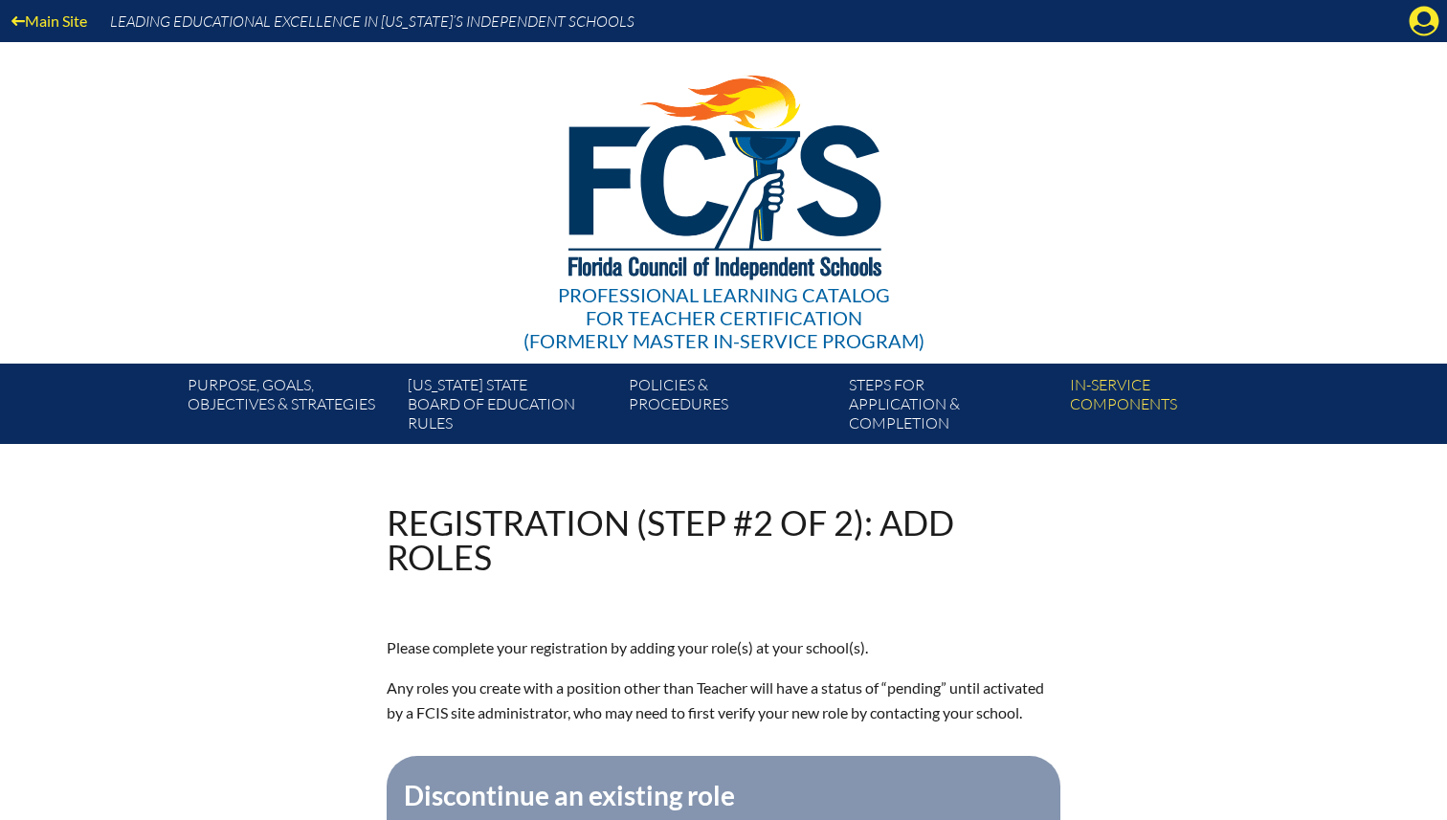
select select "20341"
select select "15563"
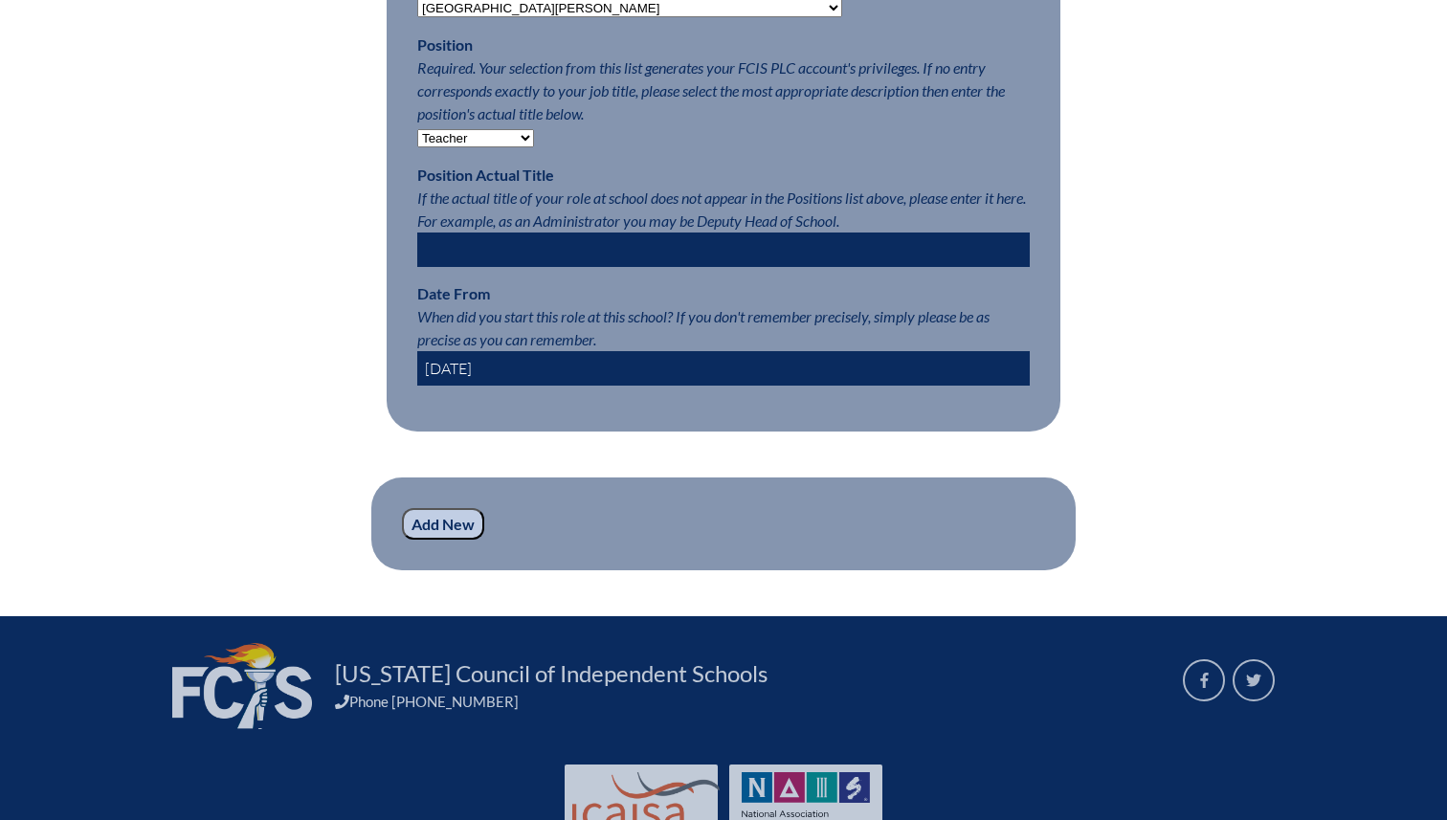
scroll to position [1070, 0]
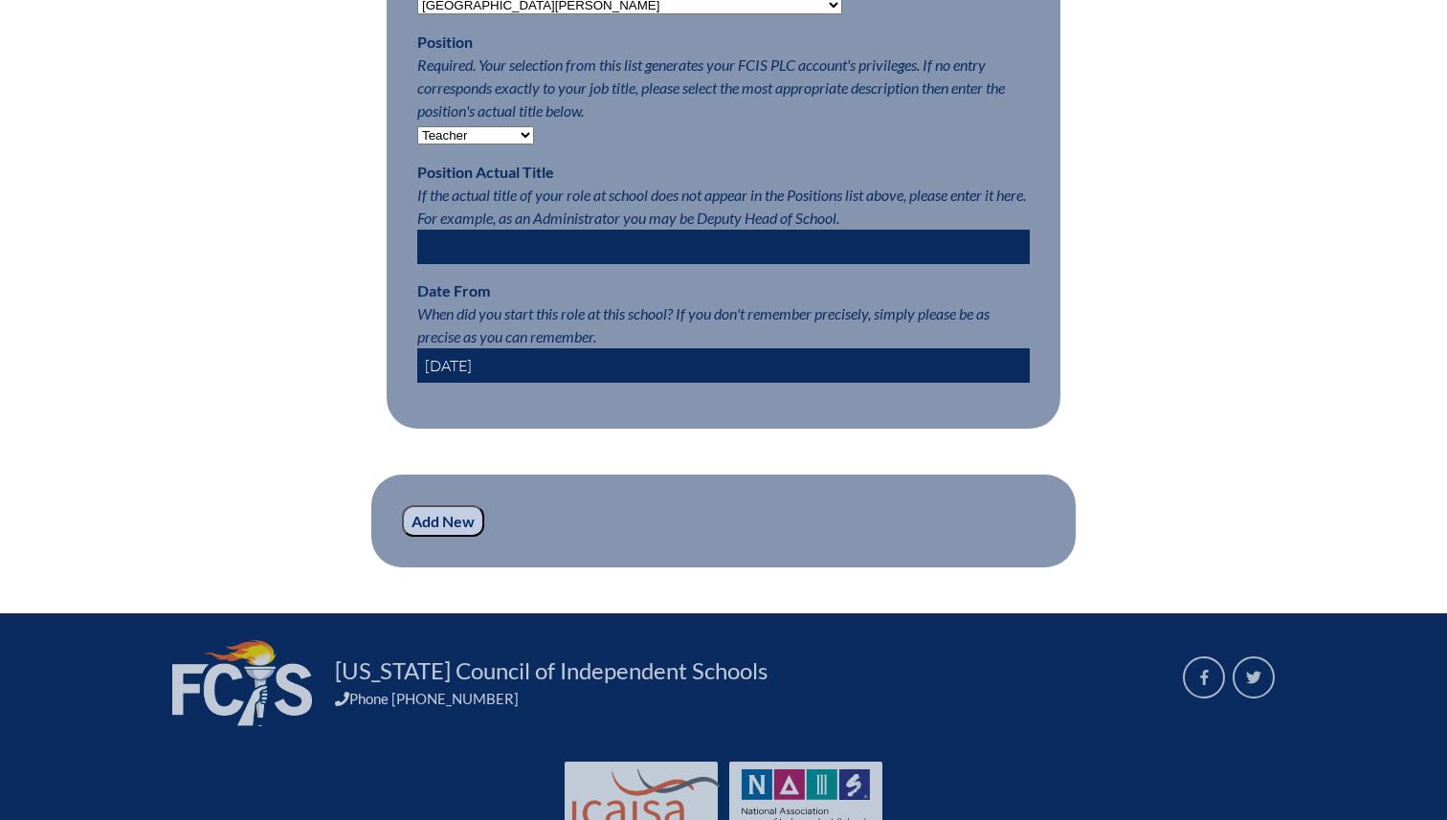
click at [439, 516] on input "Add New" at bounding box center [443, 521] width 82 height 33
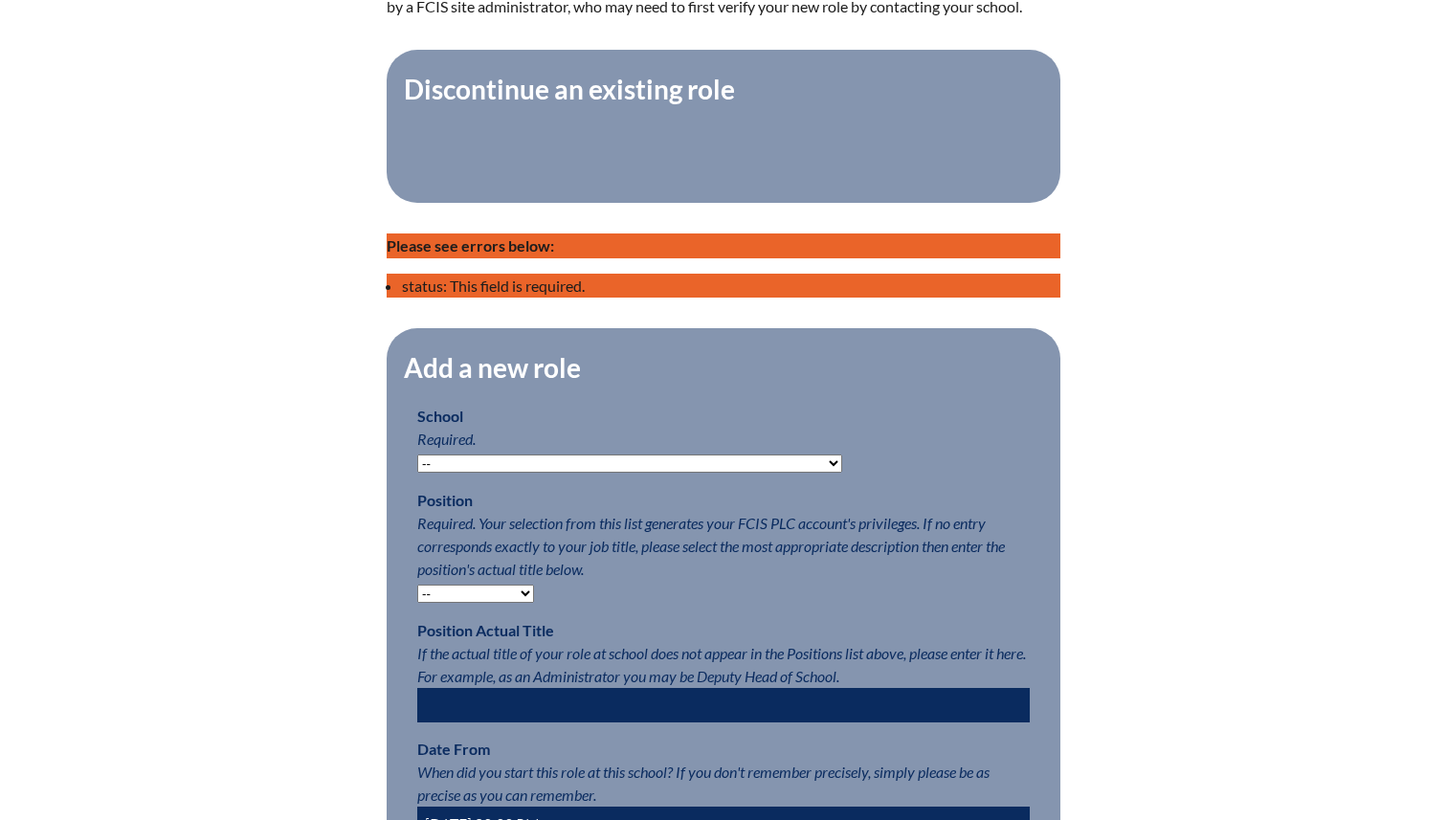
scroll to position [719, 0]
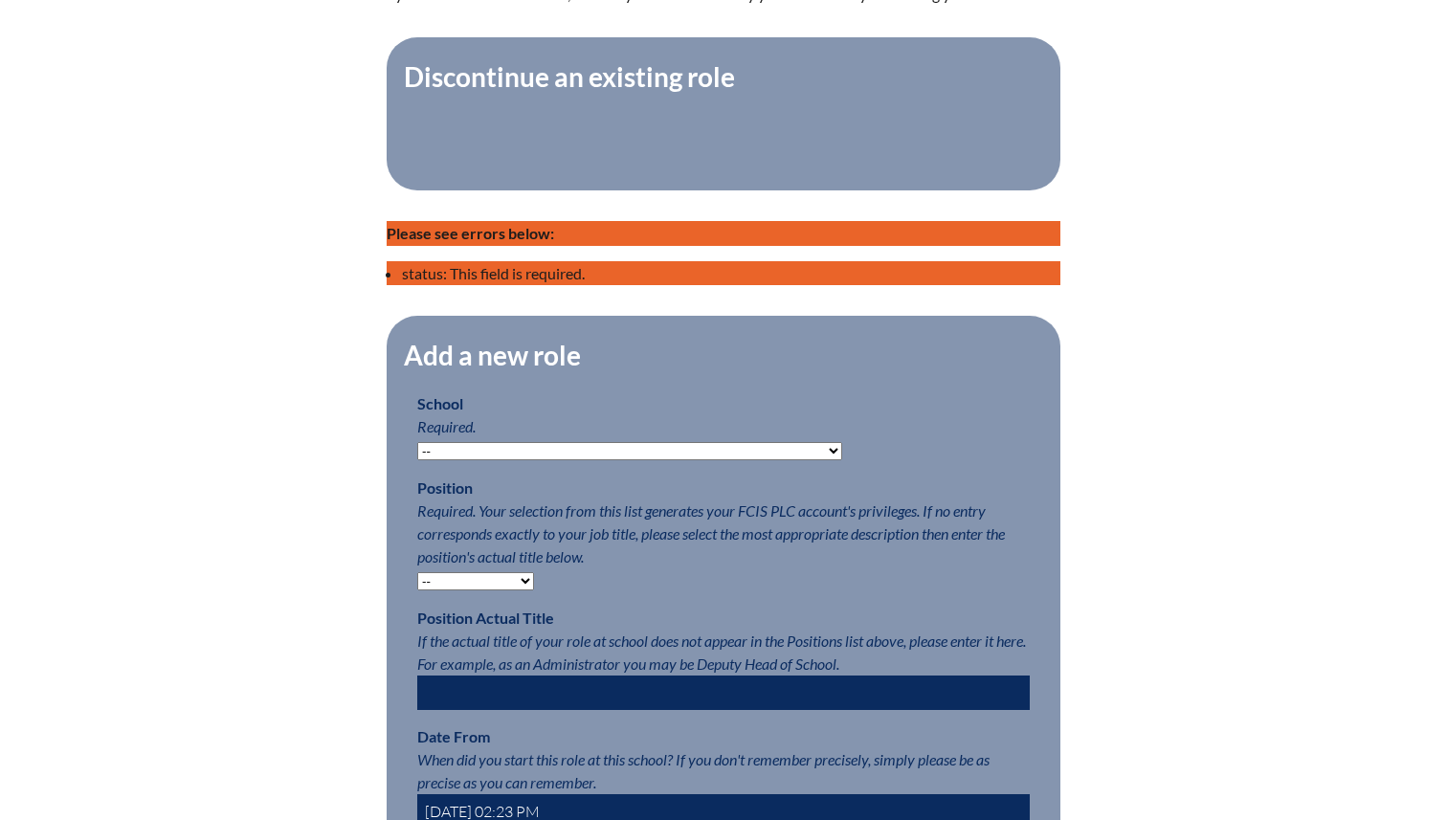
click at [501, 451] on select "-- [MEDICAL_DATA] Inspired Academy Academy at [GEOGRAPHIC_DATA] Academy at the …" at bounding box center [629, 451] width 425 height 18
select select "20341"
click at [417, 442] on select "-- [MEDICAL_DATA] Inspired Academy Academy at [GEOGRAPHIC_DATA] Academy at the …" at bounding box center [629, 451] width 425 height 18
click at [493, 579] on select "-- Teacher PLC Coordinator Head of School Administrator" at bounding box center [475, 581] width 117 height 18
select select "15563"
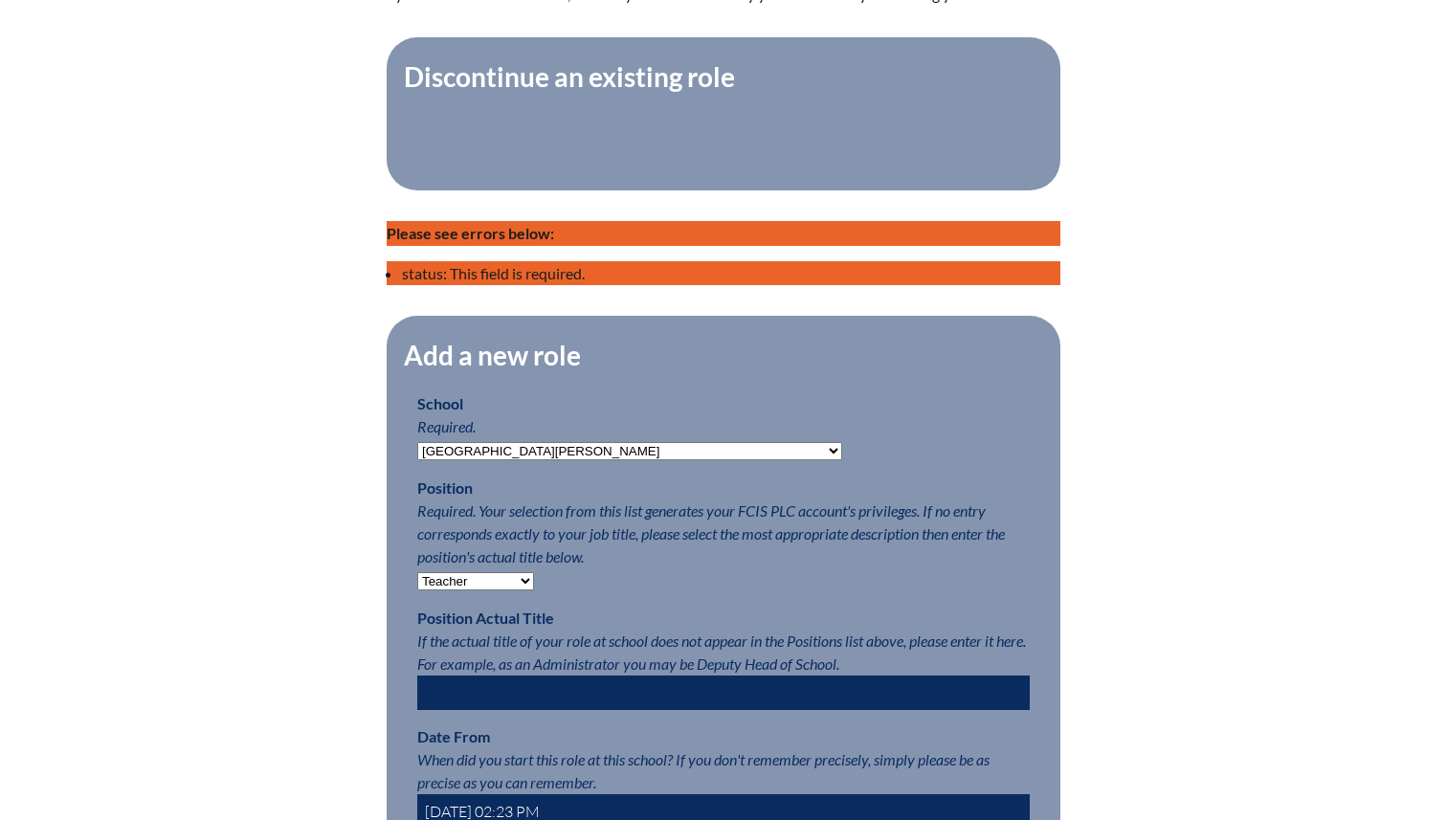
click at [417, 572] on select "-- Teacher PLC Coordinator Head of School Administrator" at bounding box center [475, 581] width 117 height 18
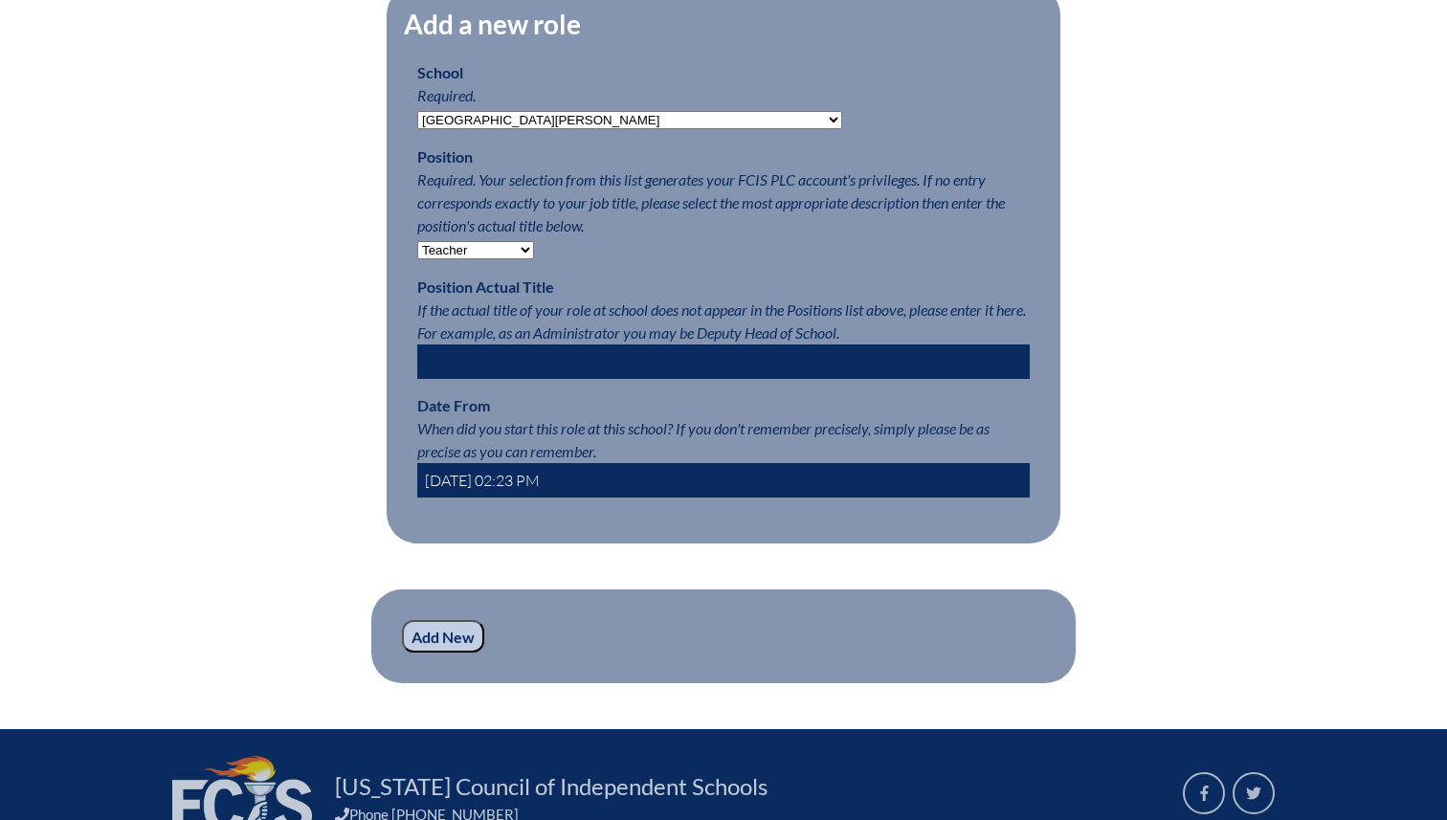
scroll to position [1154, 0]
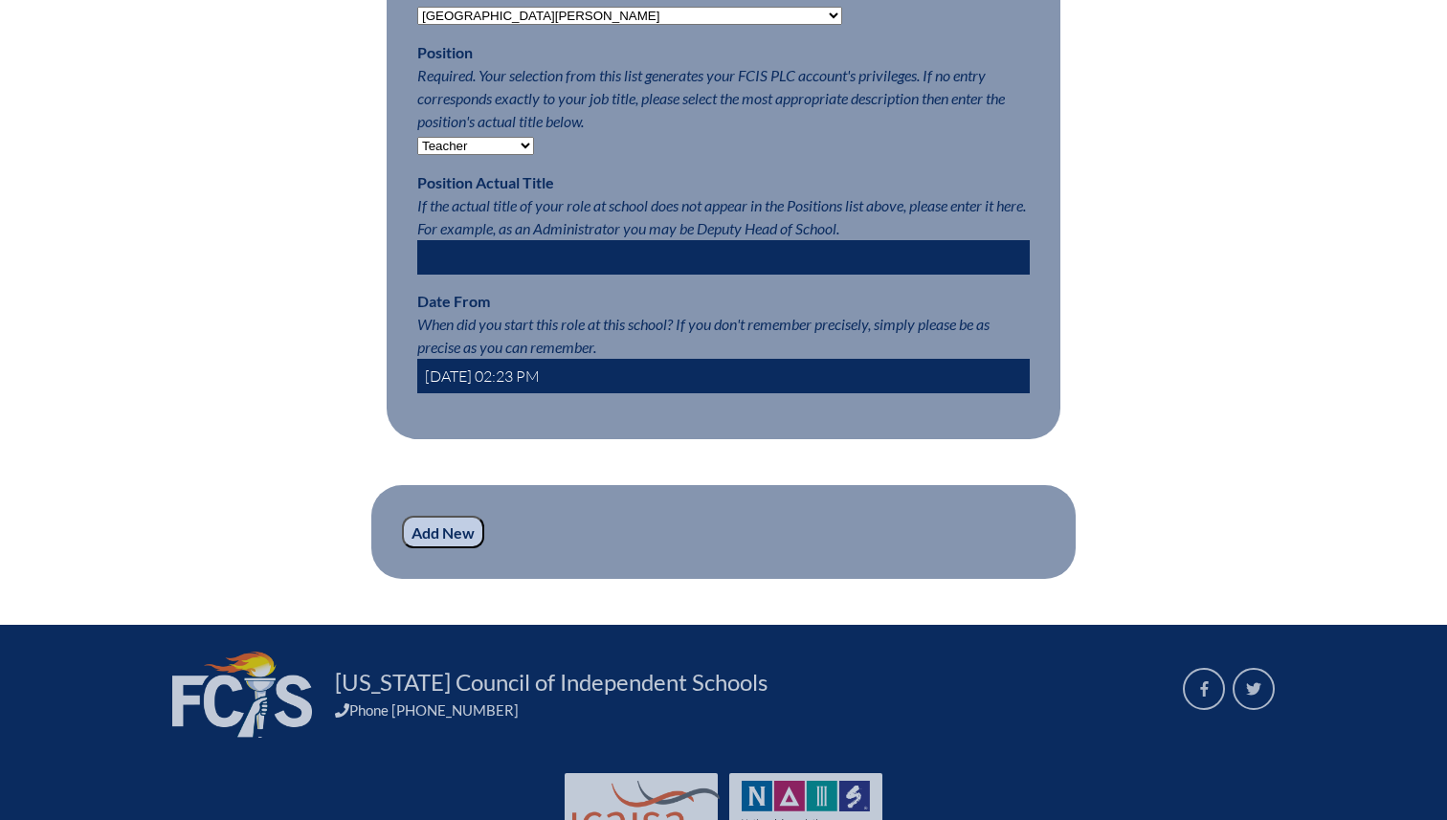
click at [622, 375] on input "[DATE] 02:23 PM" at bounding box center [723, 376] width 613 height 34
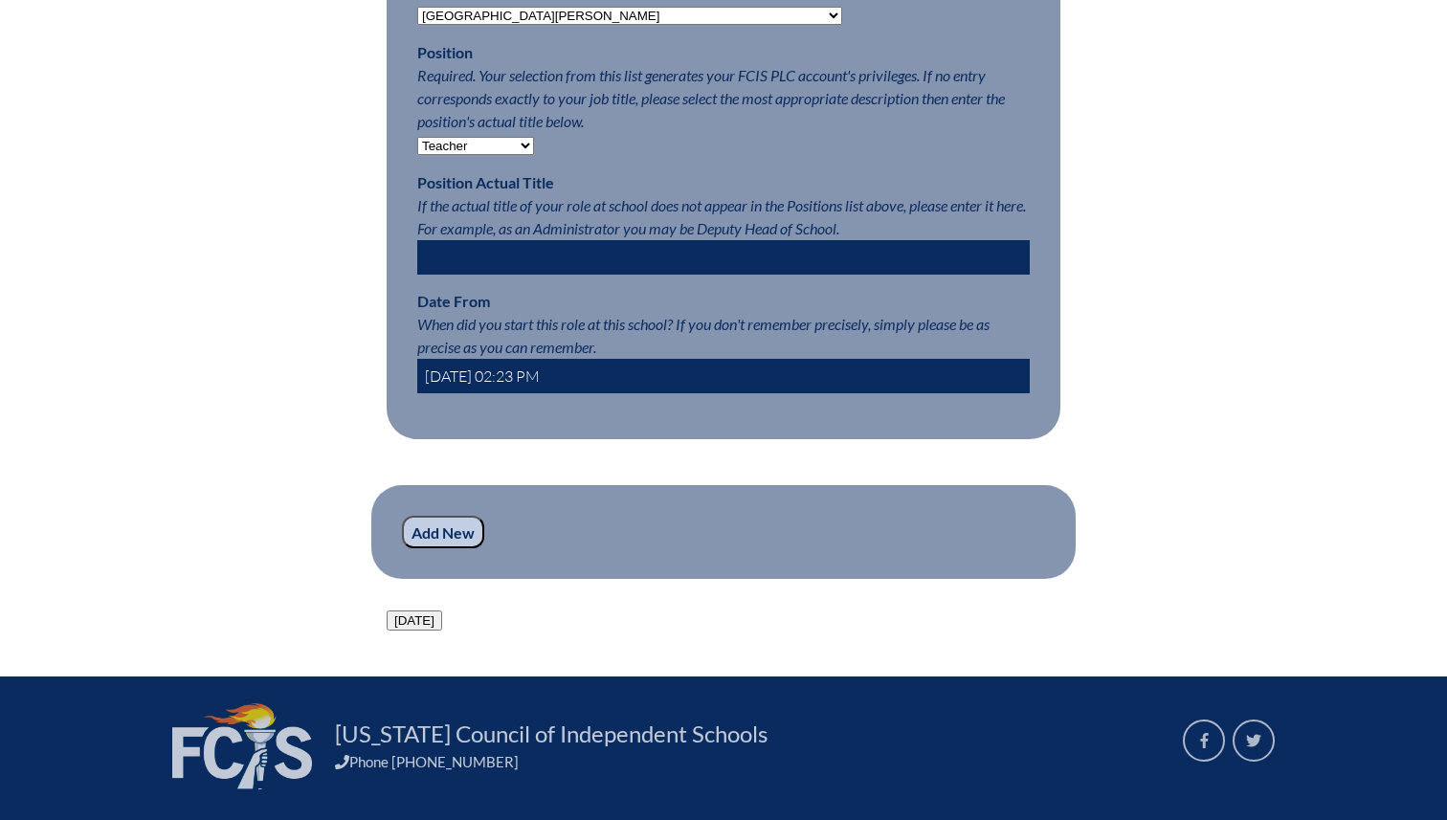
drag, startPoint x: 622, startPoint y: 375, endPoint x: 411, endPoint y: 365, distance: 211.8
click at [411, 365] on fieldset "Add a new role School Required. -- [MEDICAL_DATA] Inspired Academy Academy at […" at bounding box center [724, 159] width 674 height 559
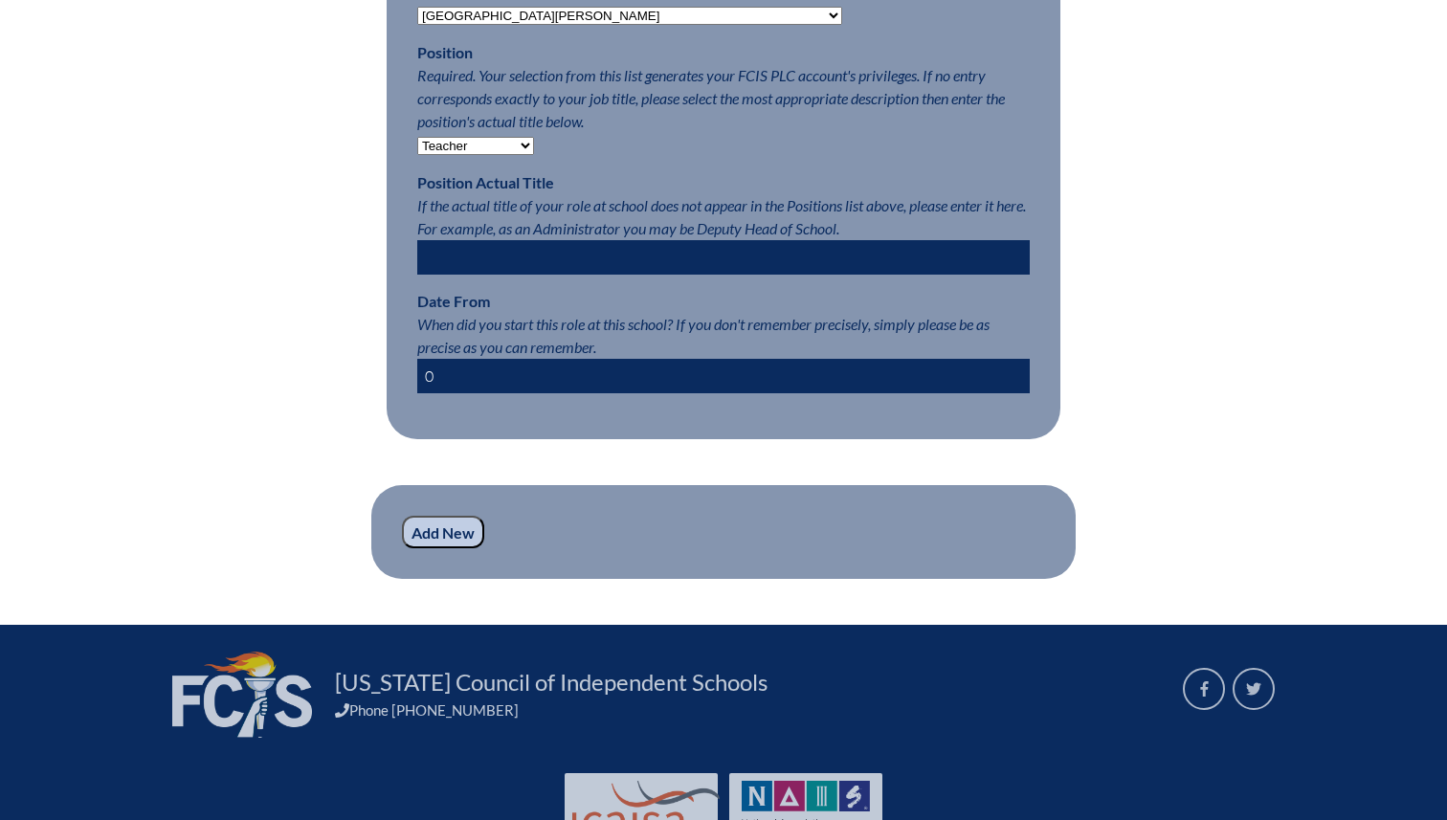
type input "[DATE]"
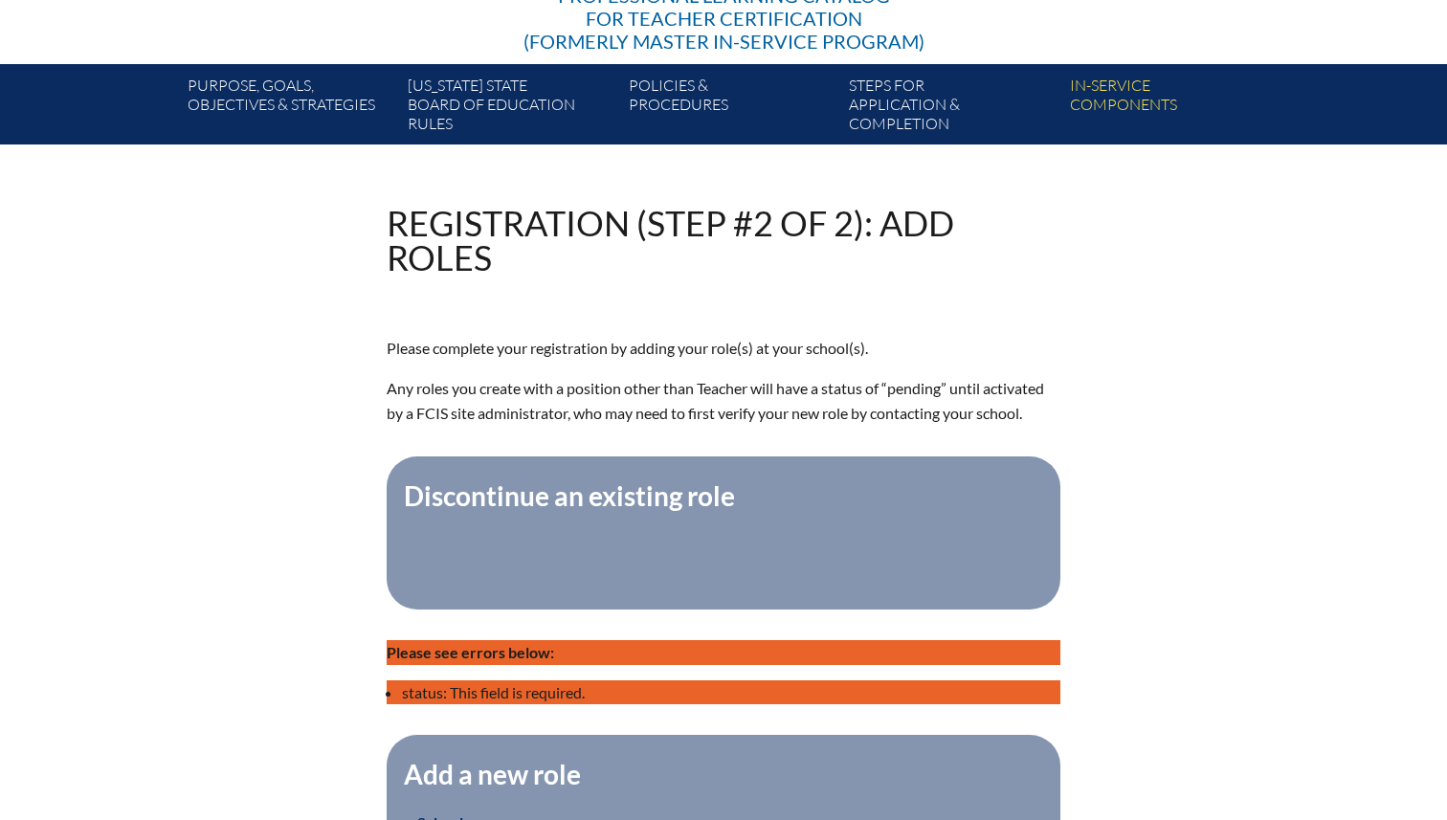
scroll to position [0, 0]
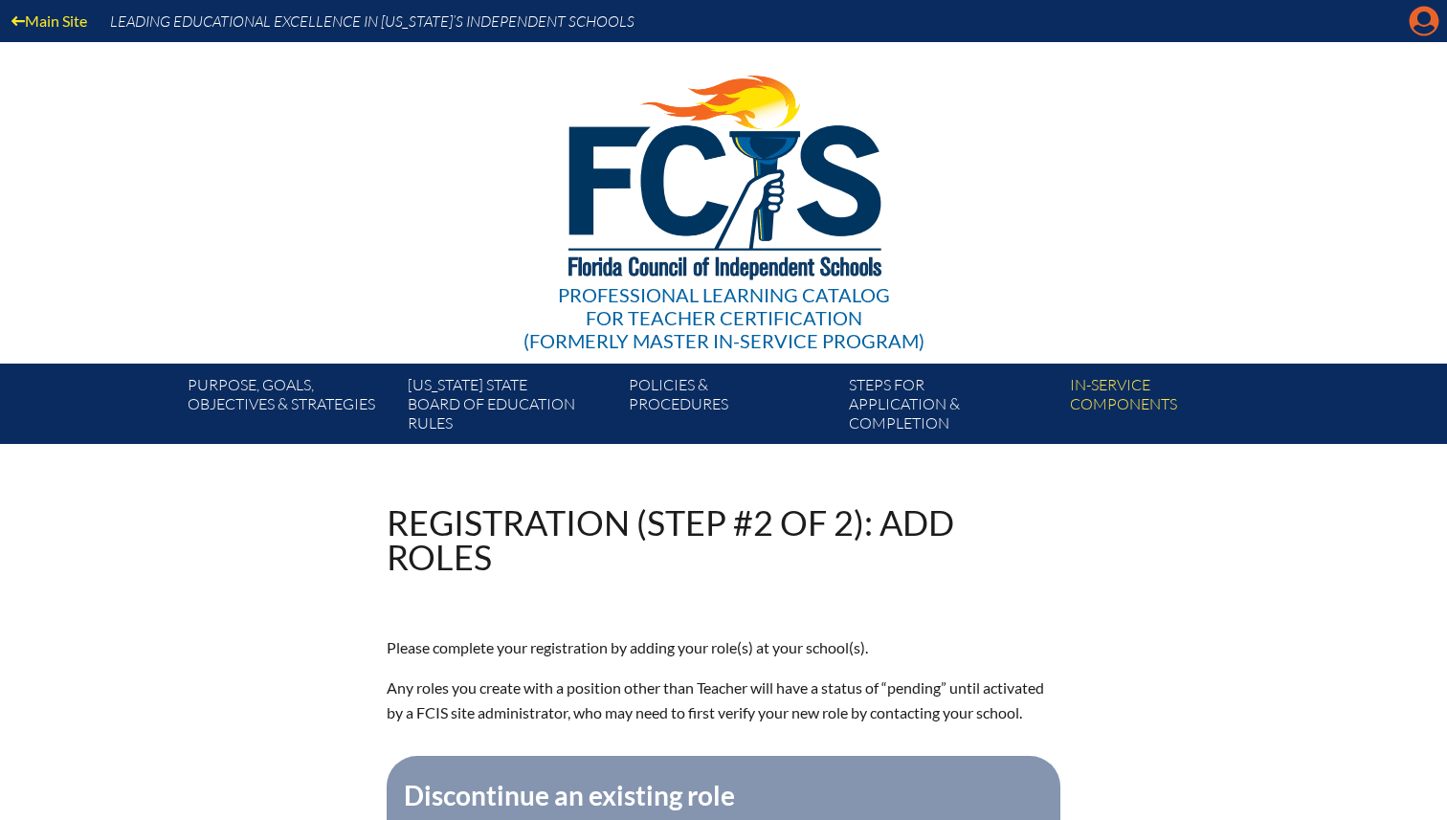
click at [1420, 11] on icon at bounding box center [1425, 22] width 30 height 30
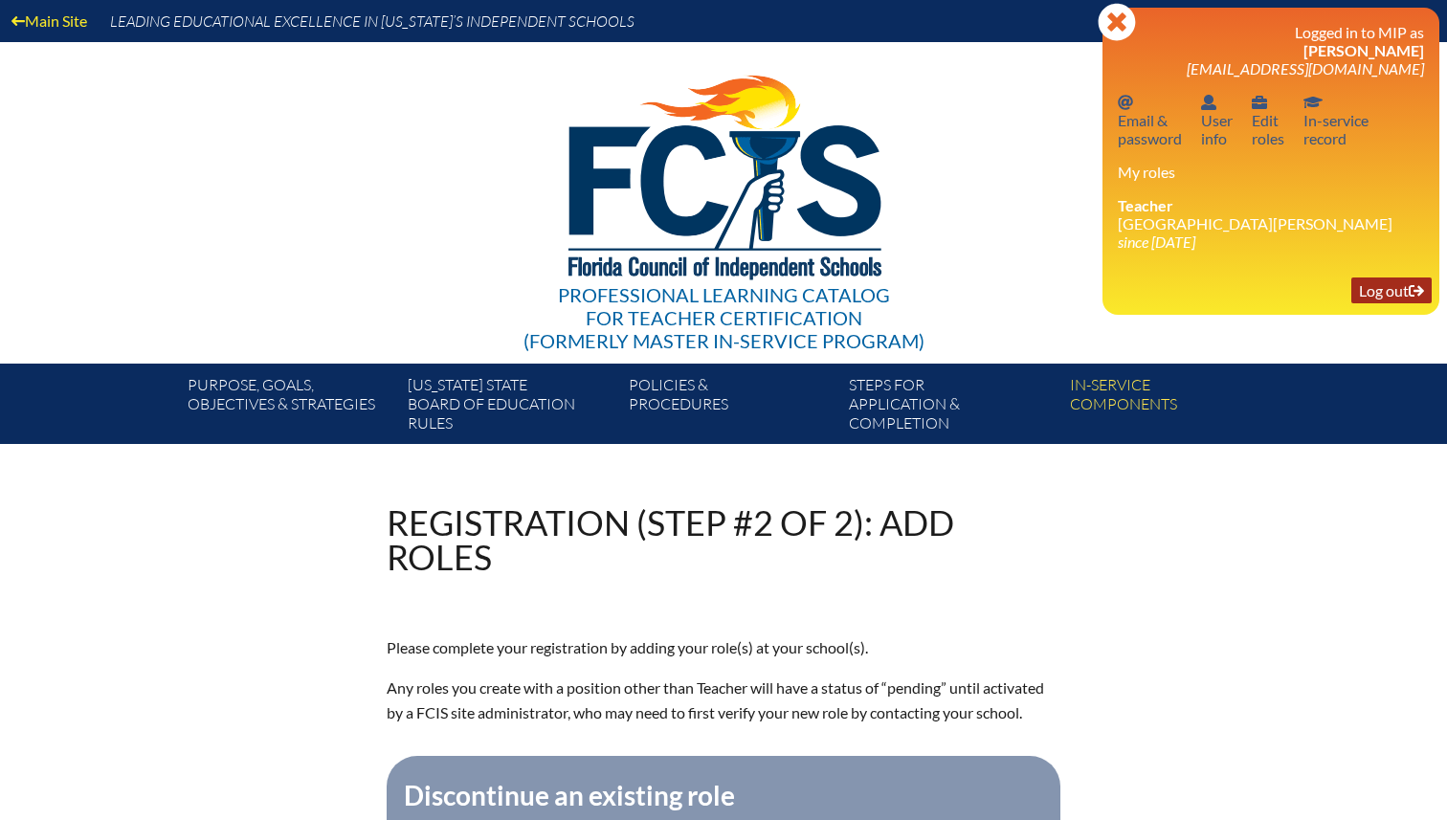
click at [1378, 289] on link "Log out Log out" at bounding box center [1391, 291] width 80 height 26
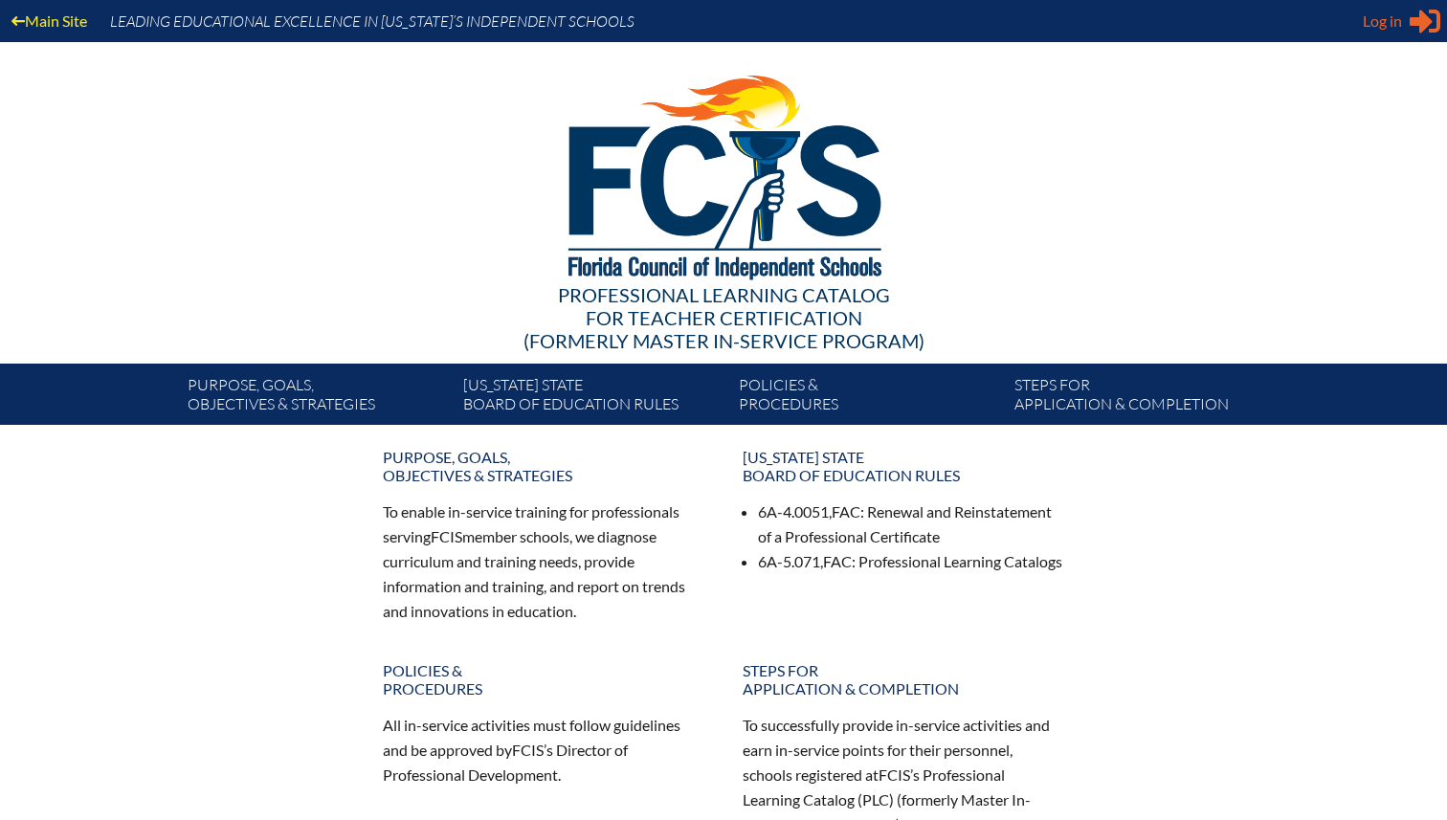
type input "[EMAIL_ADDRESS][DOMAIN_NAME]"
click at [1398, 22] on span "Log in" at bounding box center [1382, 21] width 39 height 23
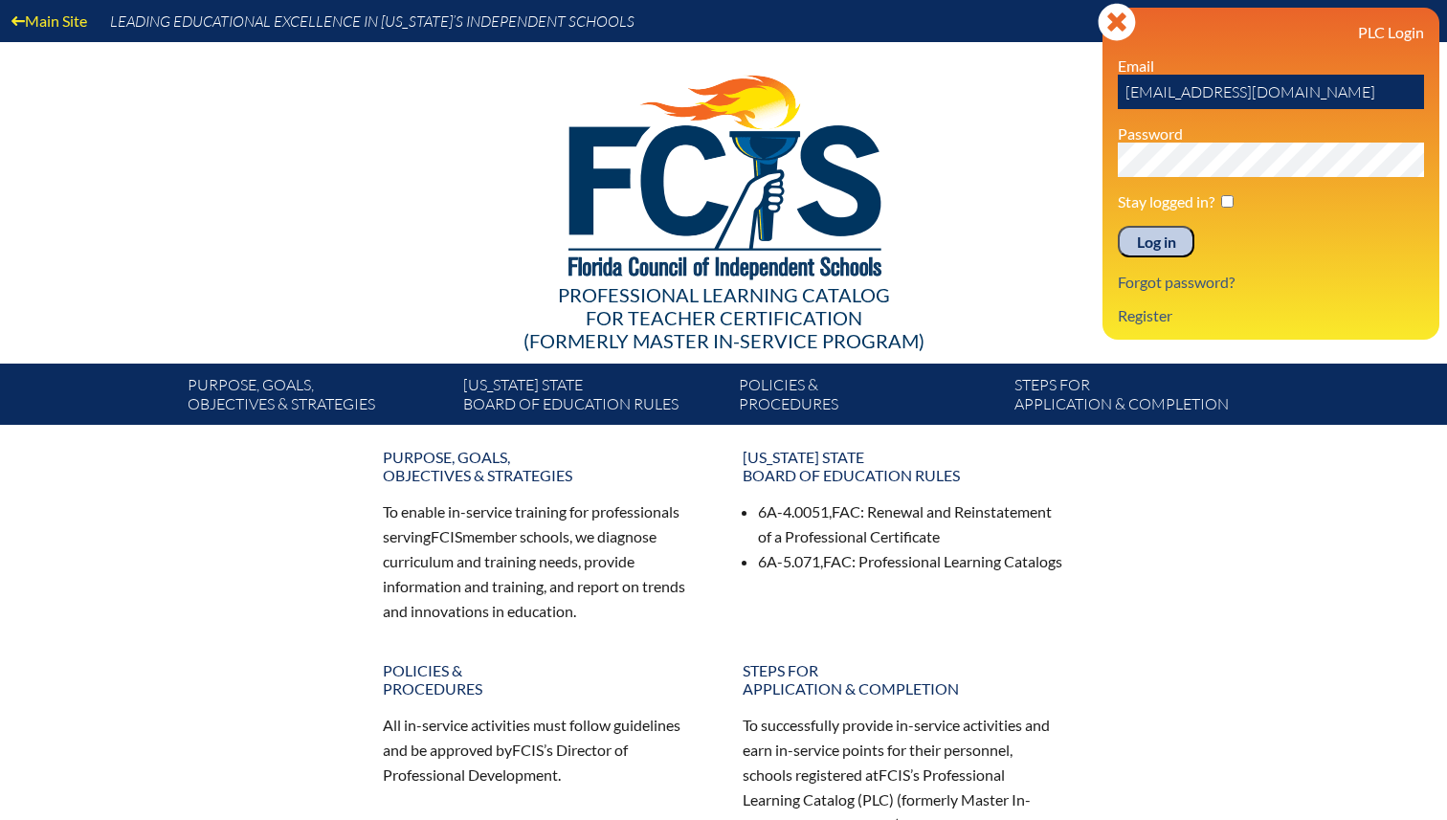
click at [1155, 244] on input "Log in" at bounding box center [1156, 242] width 77 height 33
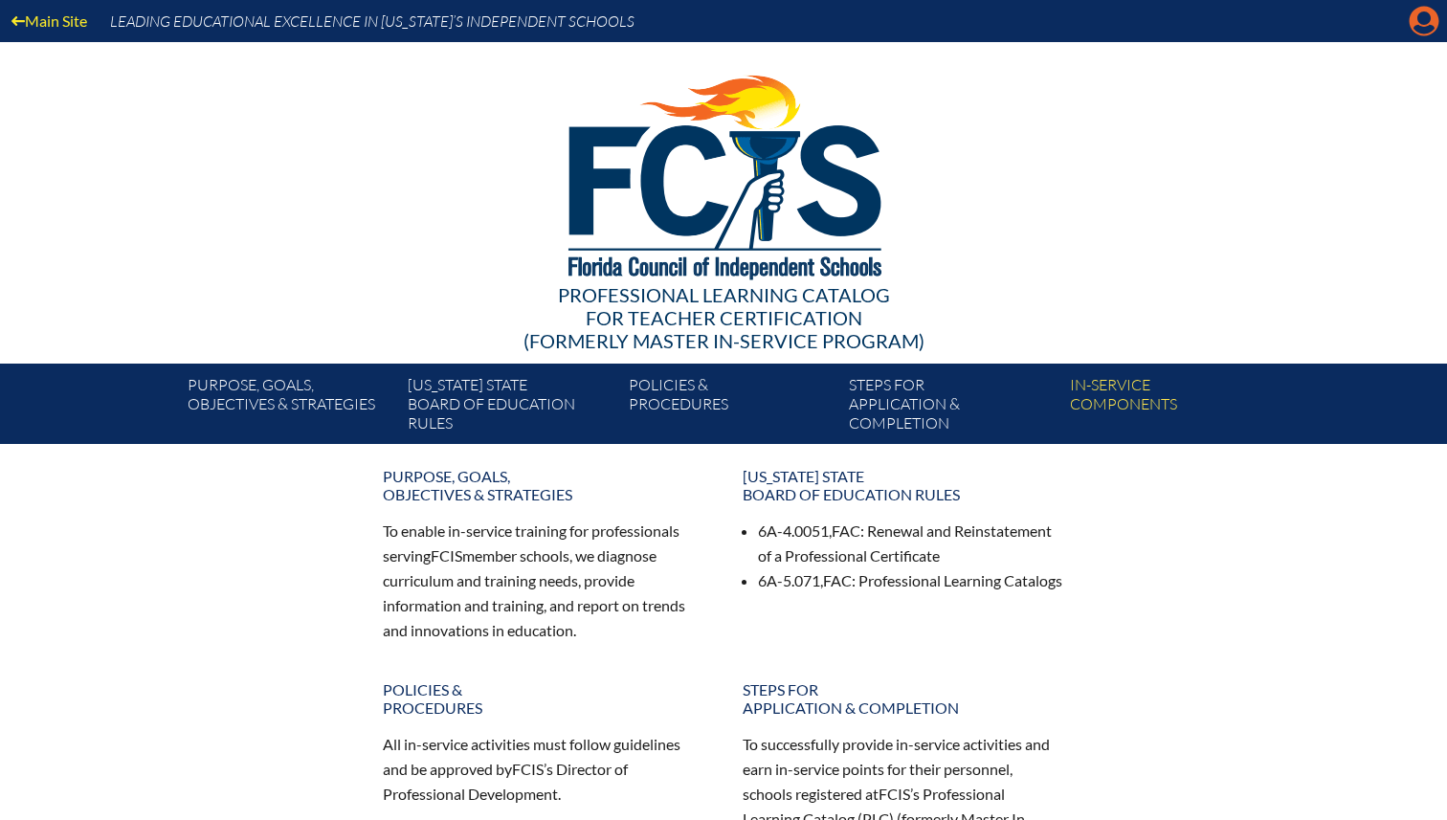
click at [1426, 29] on icon "Manage Account" at bounding box center [1424, 21] width 31 height 31
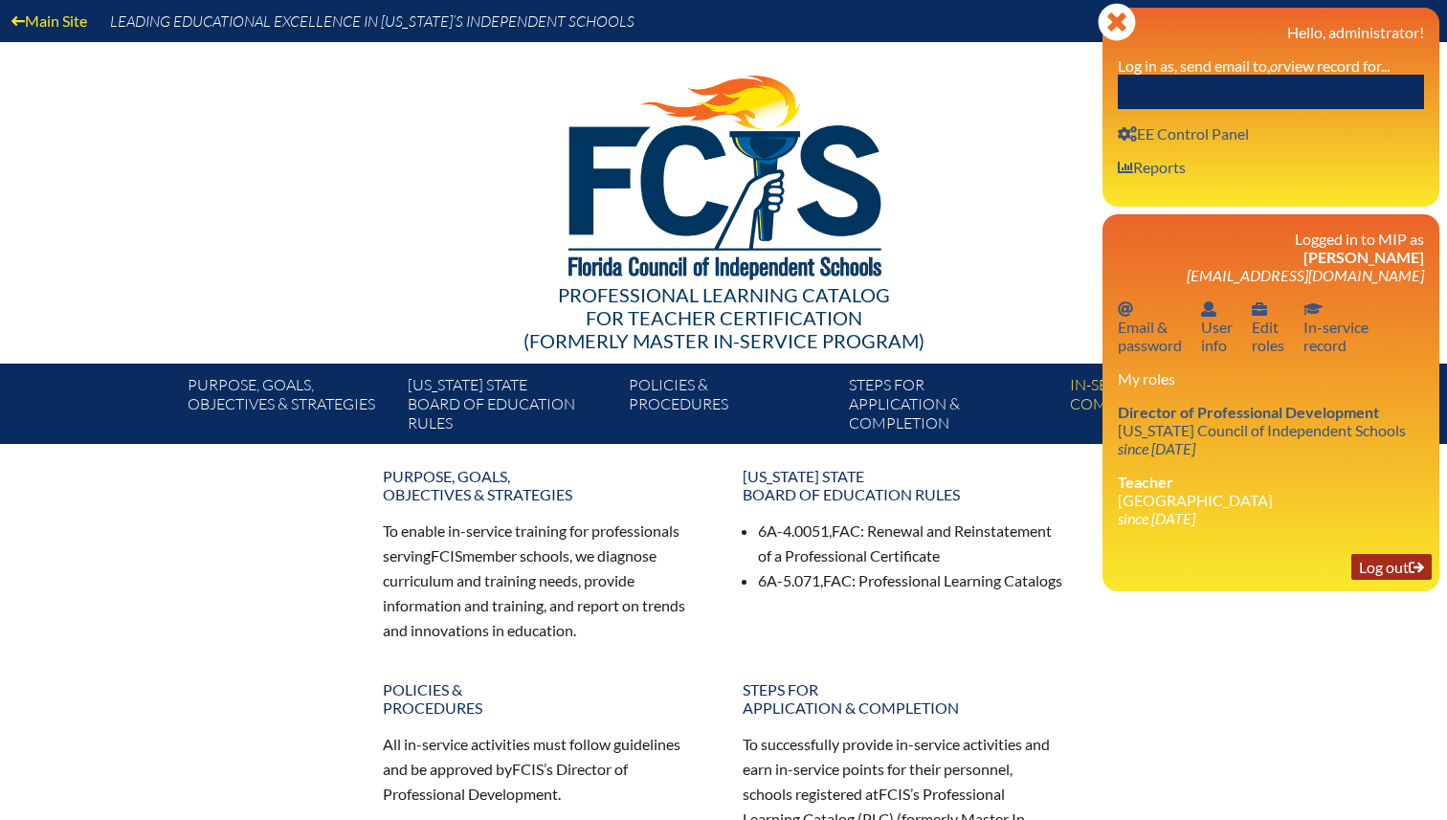
click at [1387, 576] on link "Log out Log out" at bounding box center [1391, 567] width 80 height 26
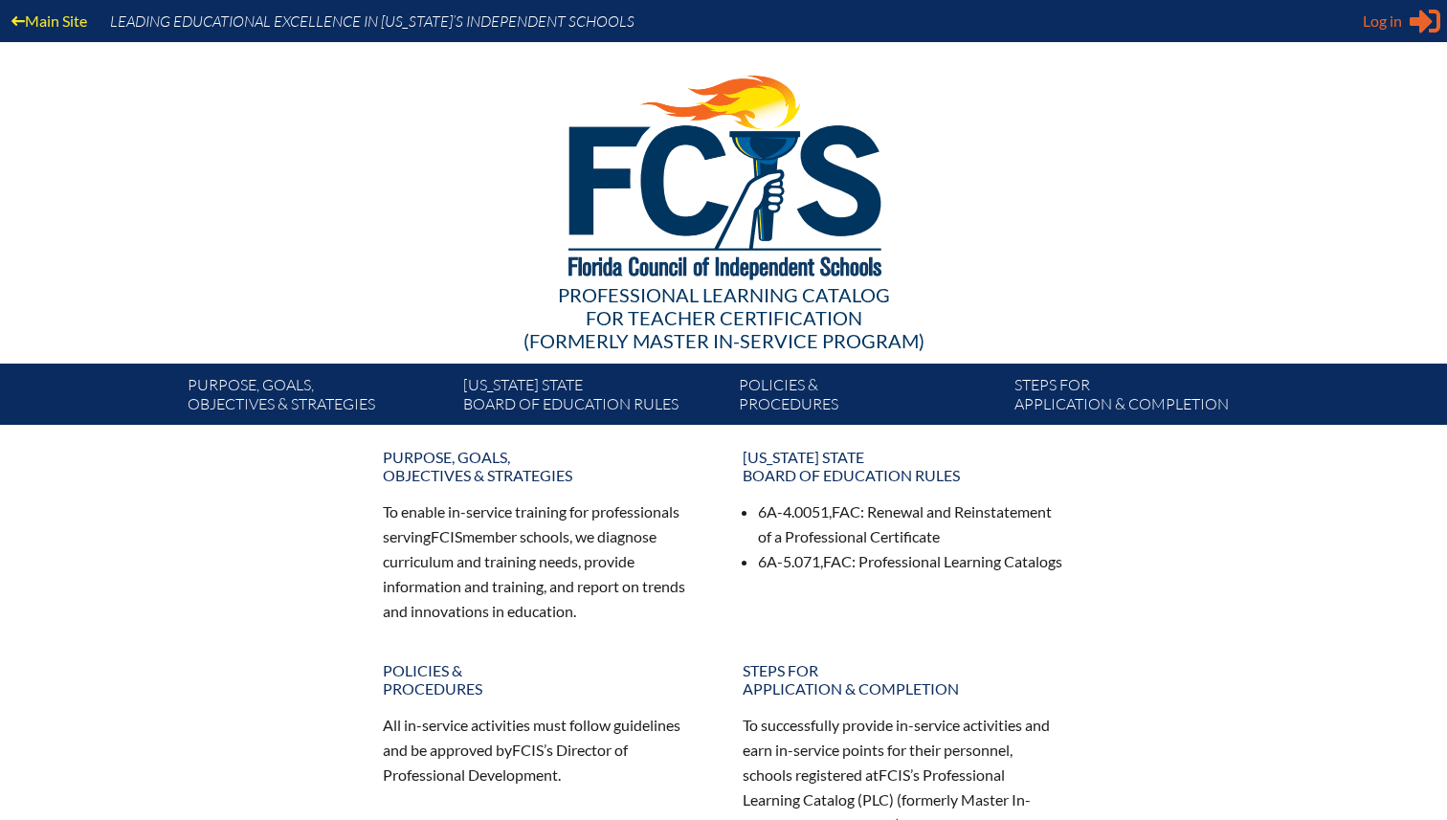
click at [1405, 14] on div "Log in Close Sign in or register" at bounding box center [1402, 21] width 78 height 31
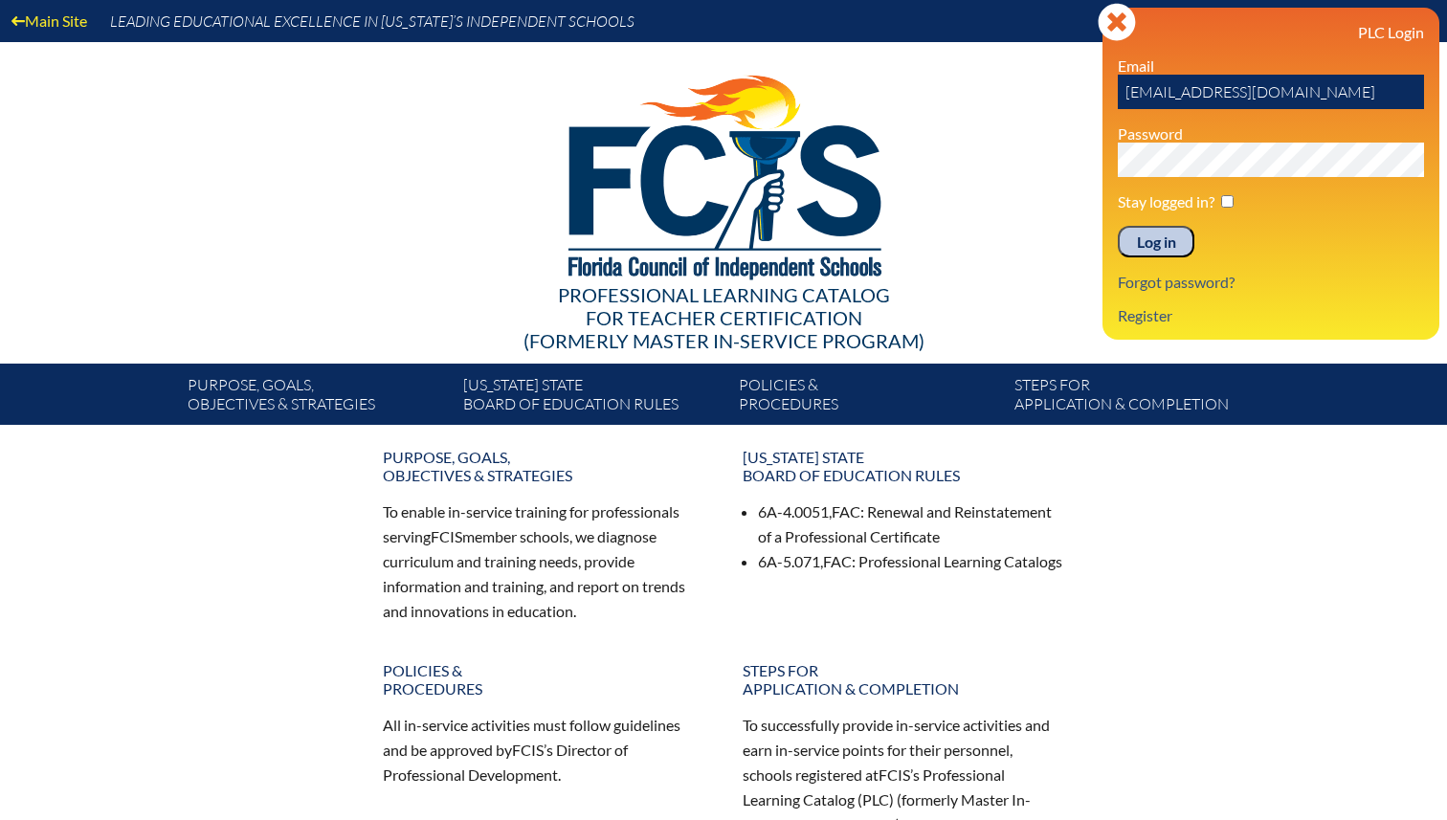
drag, startPoint x: 1296, startPoint y: 87, endPoint x: 1068, endPoint y: 67, distance: 228.7
click at [1068, 67] on div "Main Site Leading Educational Excellence in [US_STATE]’s Independent Schools Pr…" at bounding box center [723, 212] width 1447 height 425
type input "[EMAIL_ADDRESS][DOMAIN_NAME]"
click at [1083, 155] on div "Main Site Leading Educational Excellence in Florida’s Independent Schools Profe…" at bounding box center [723, 212] width 1447 height 425
click at [1152, 243] on input "Log in" at bounding box center [1156, 242] width 77 height 33
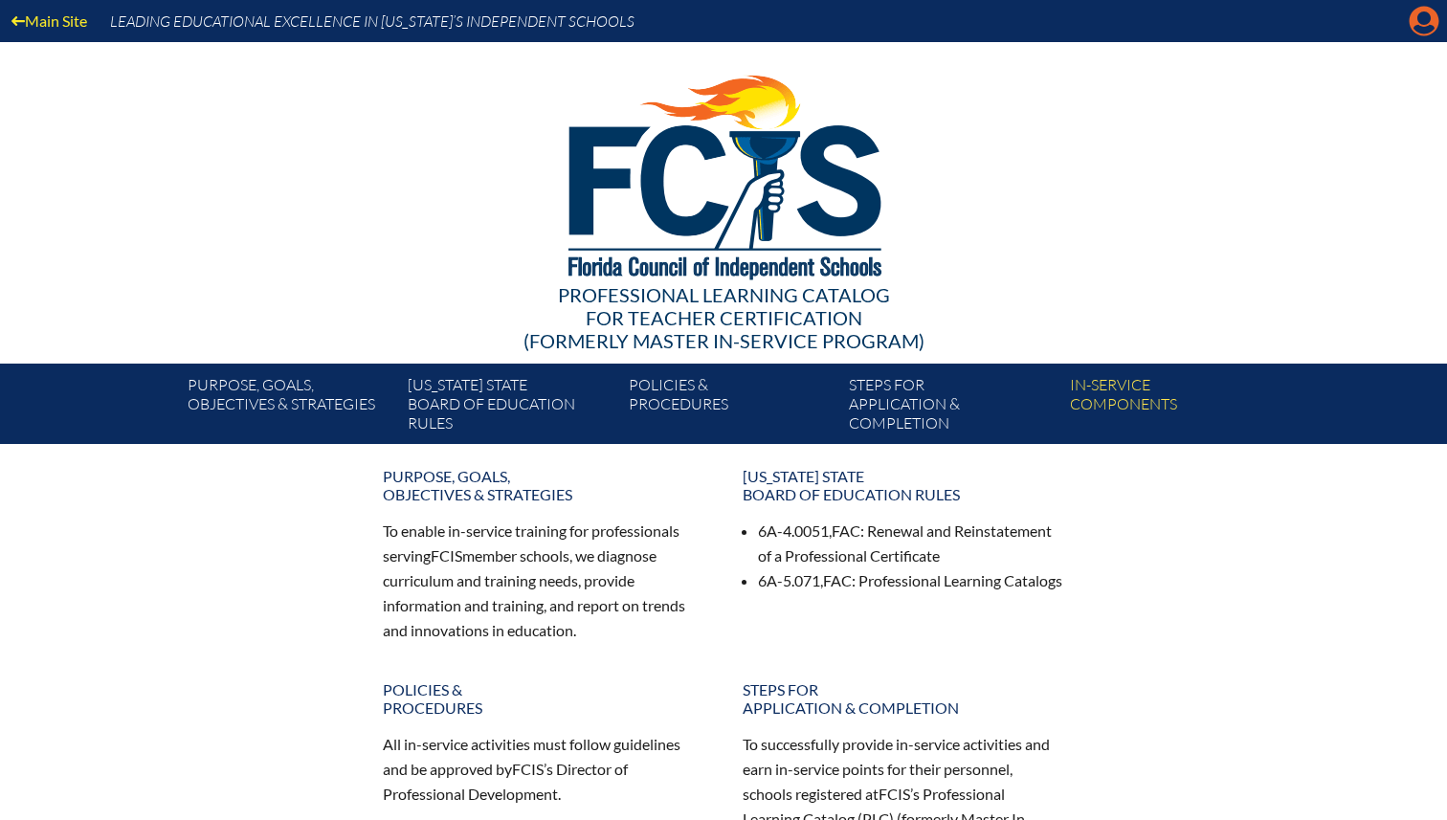
click at [1418, 24] on icon at bounding box center [1425, 22] width 30 height 30
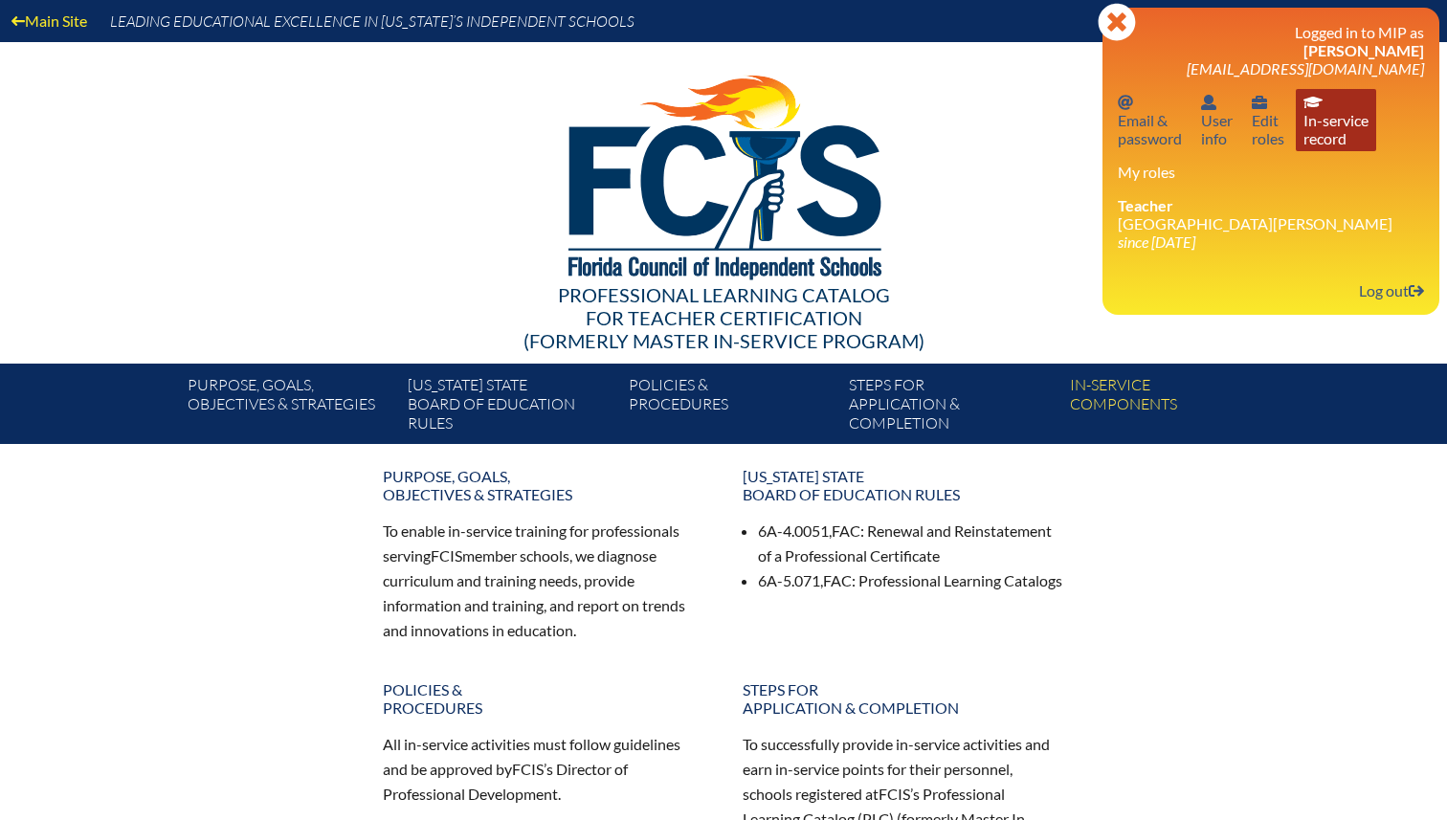
click at [1331, 132] on link "In-service record In-service record" at bounding box center [1336, 120] width 80 height 62
